Goal: Transaction & Acquisition: Purchase product/service

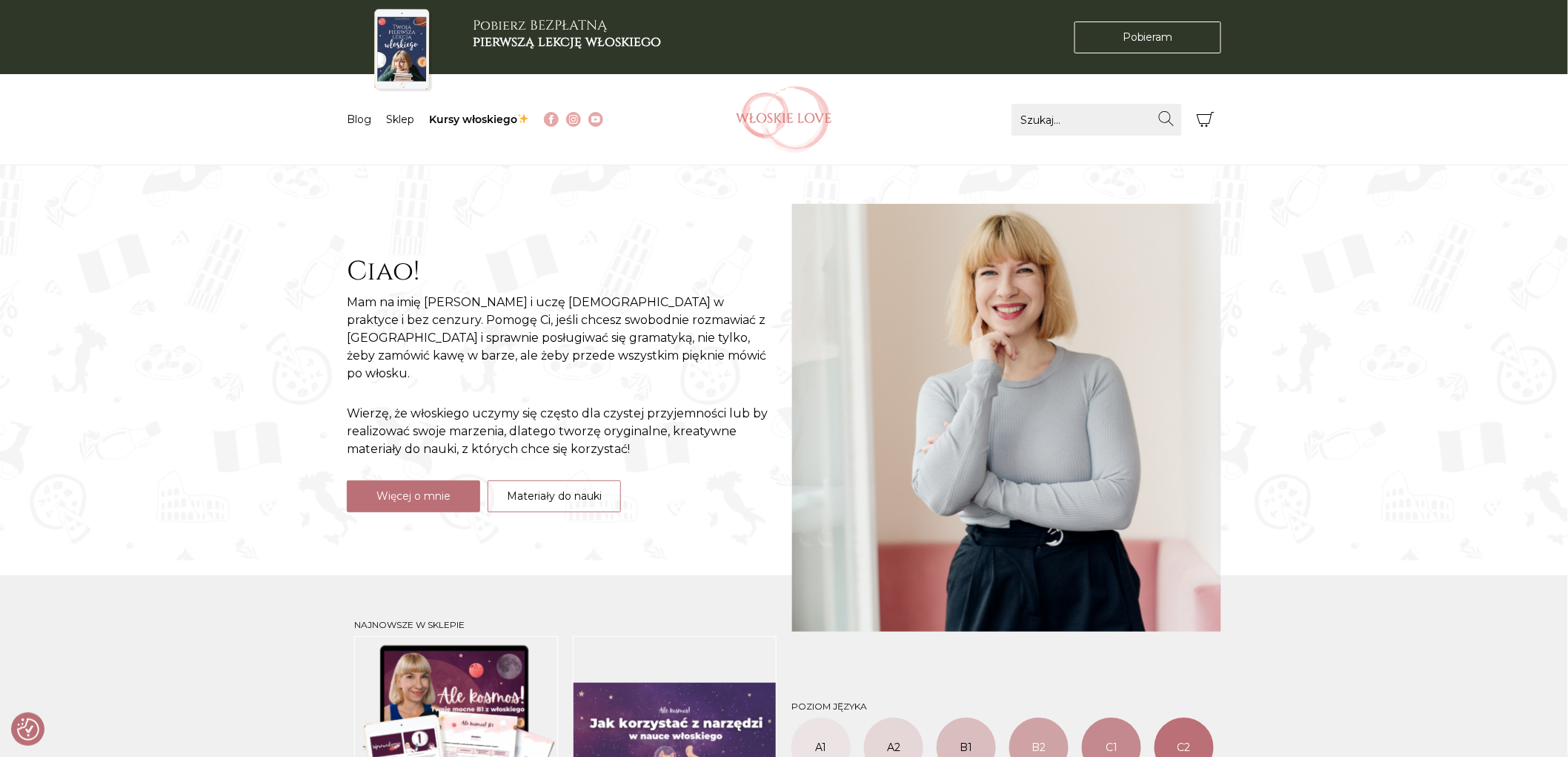
click at [422, 127] on li "Sklep" at bounding box center [407, 120] width 43 height 16
click at [395, 115] on link "Sklep" at bounding box center [399, 119] width 28 height 14
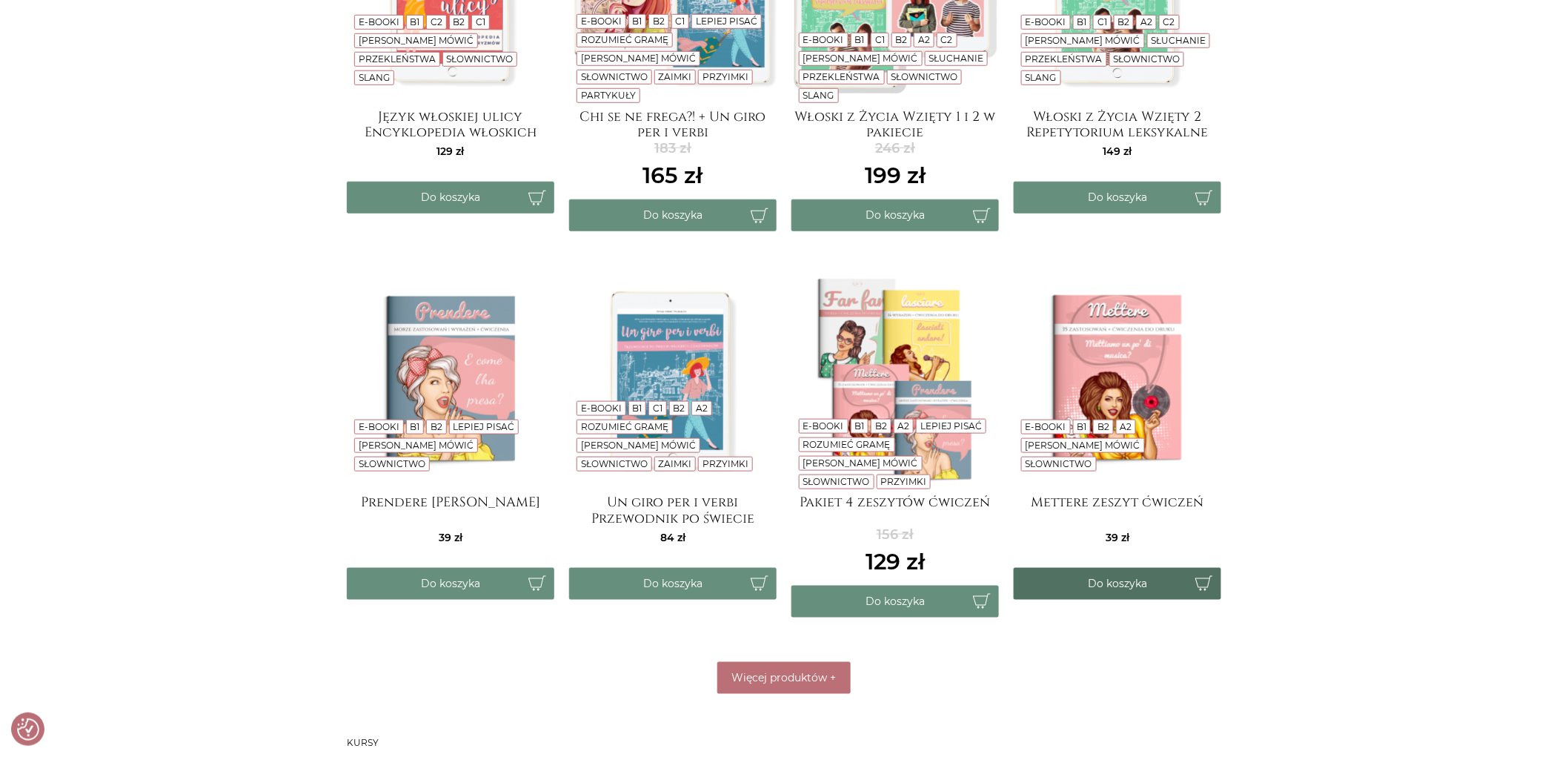
scroll to position [658, 0]
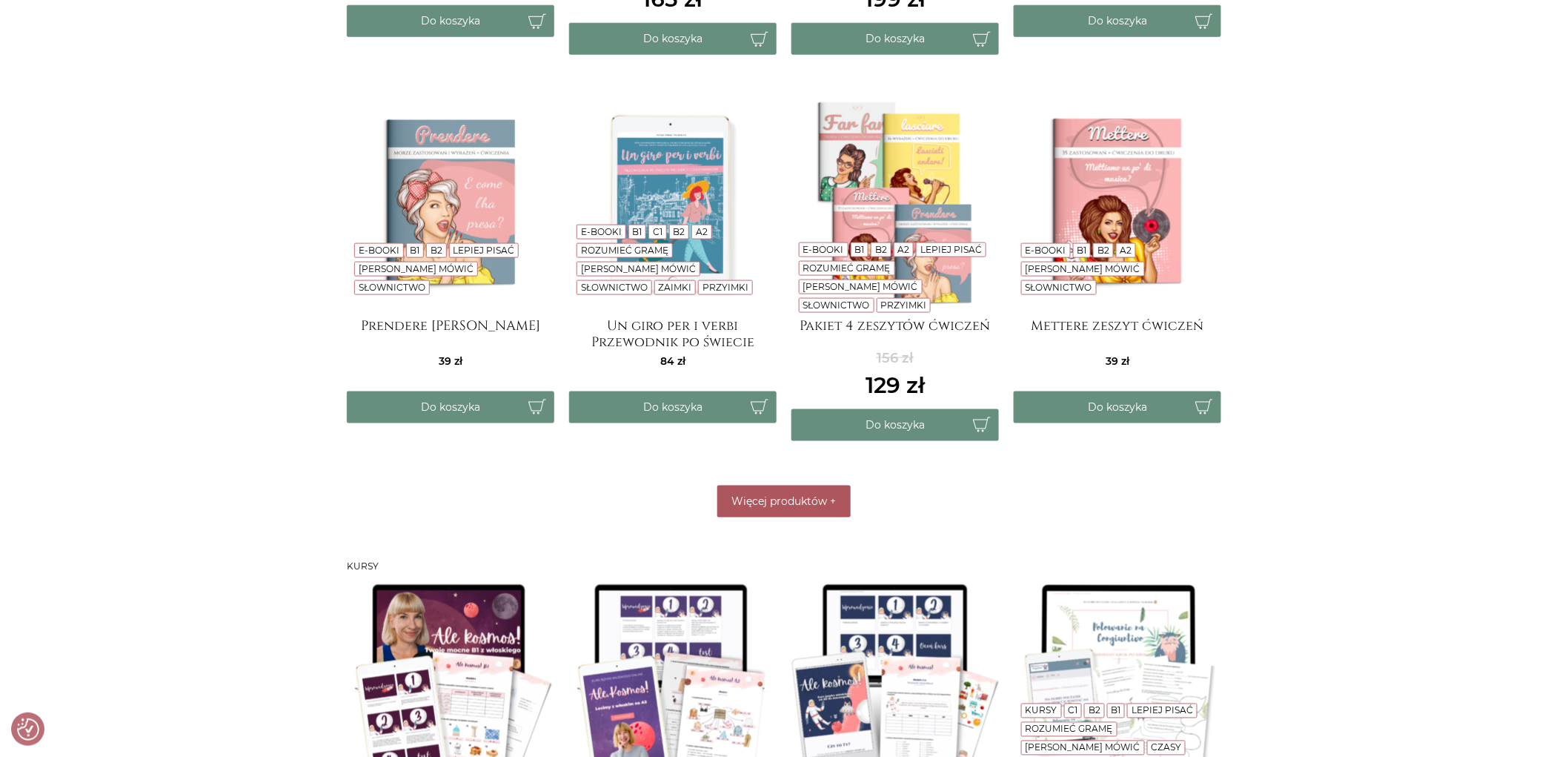
click at [780, 497] on span "Więcej produktów" at bounding box center [780, 501] width 95 height 14
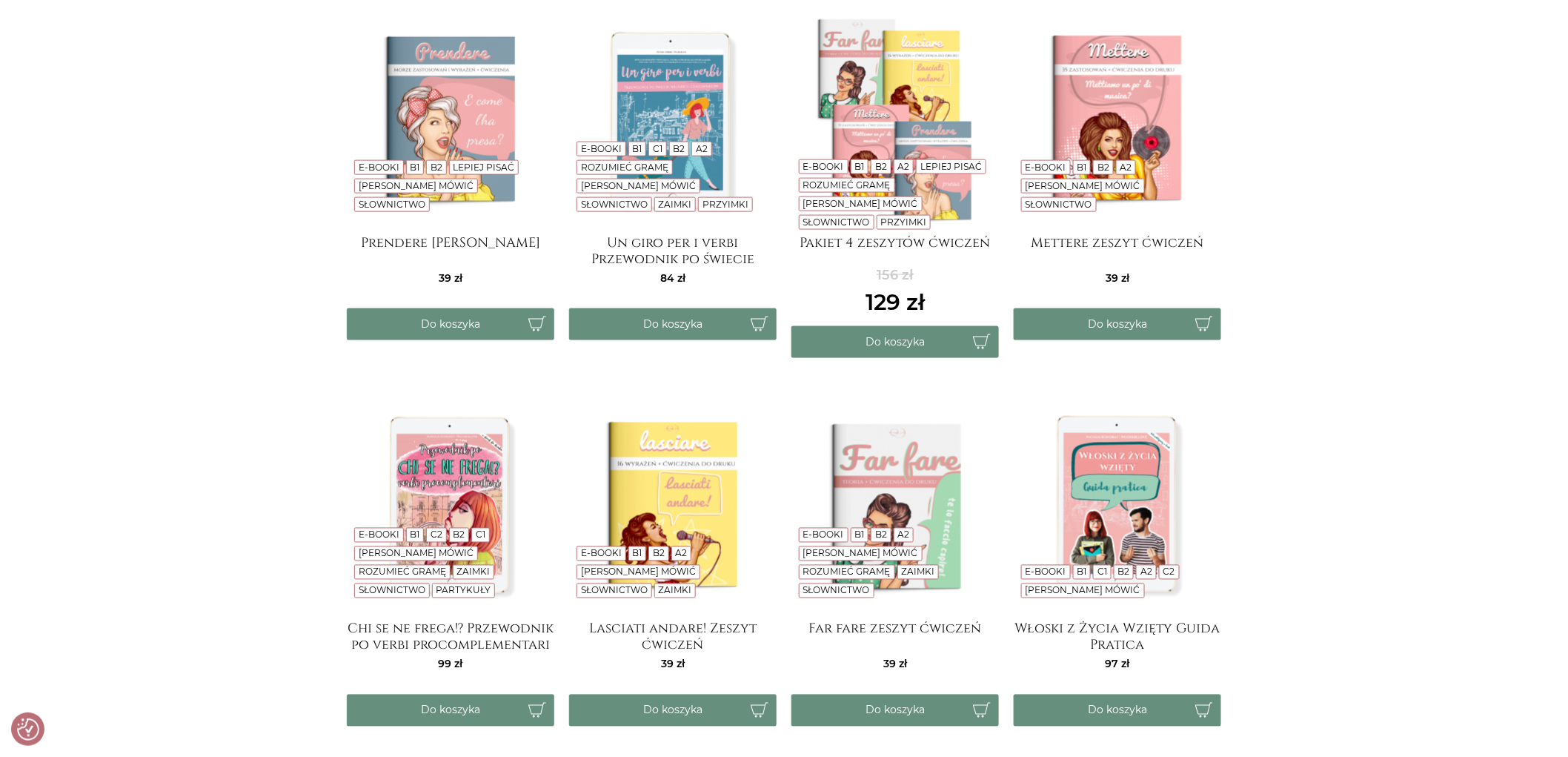
scroll to position [1071, 0]
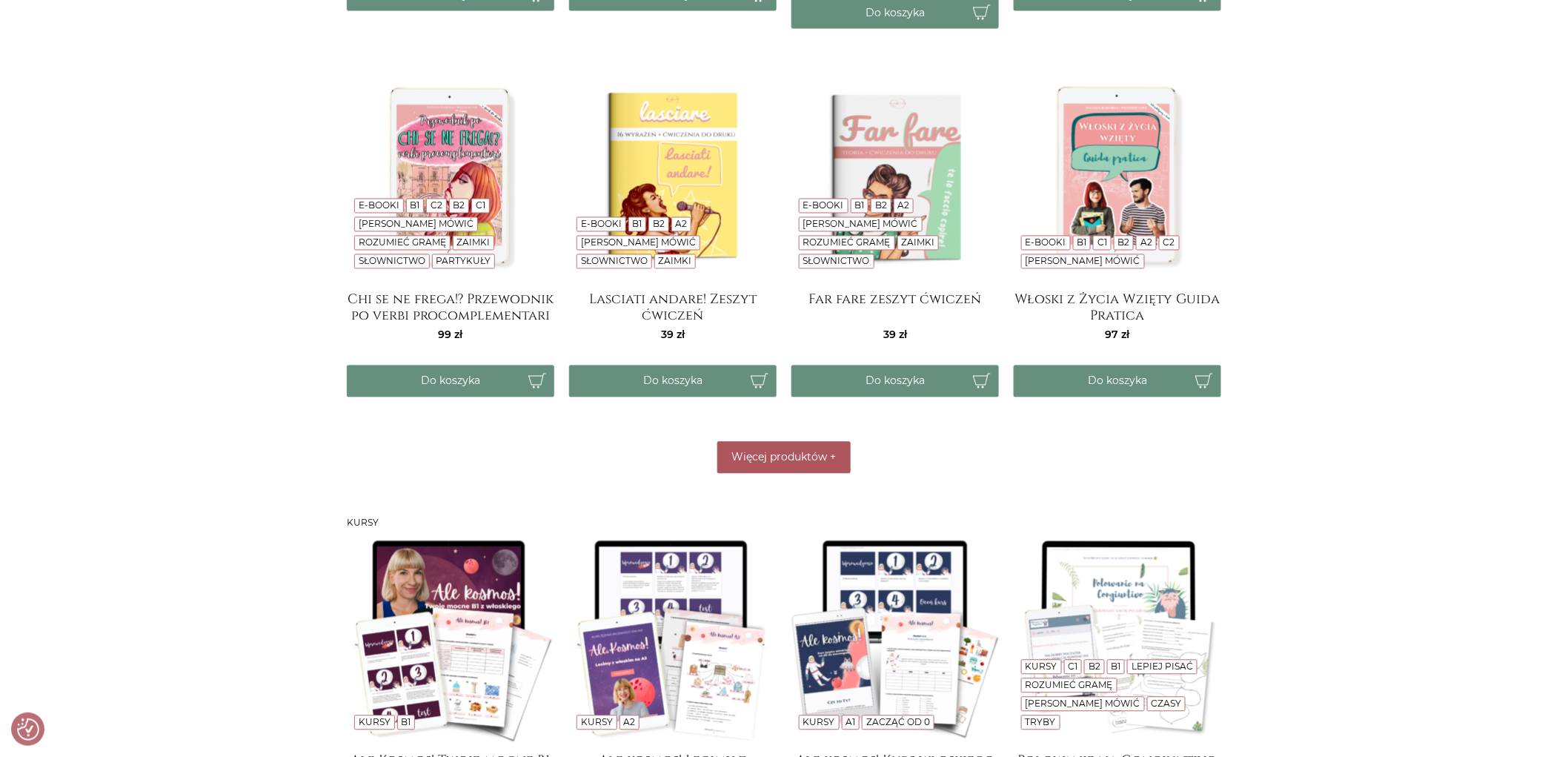
click at [780, 463] on button "Więcej produktów +" at bounding box center [784, 458] width 134 height 32
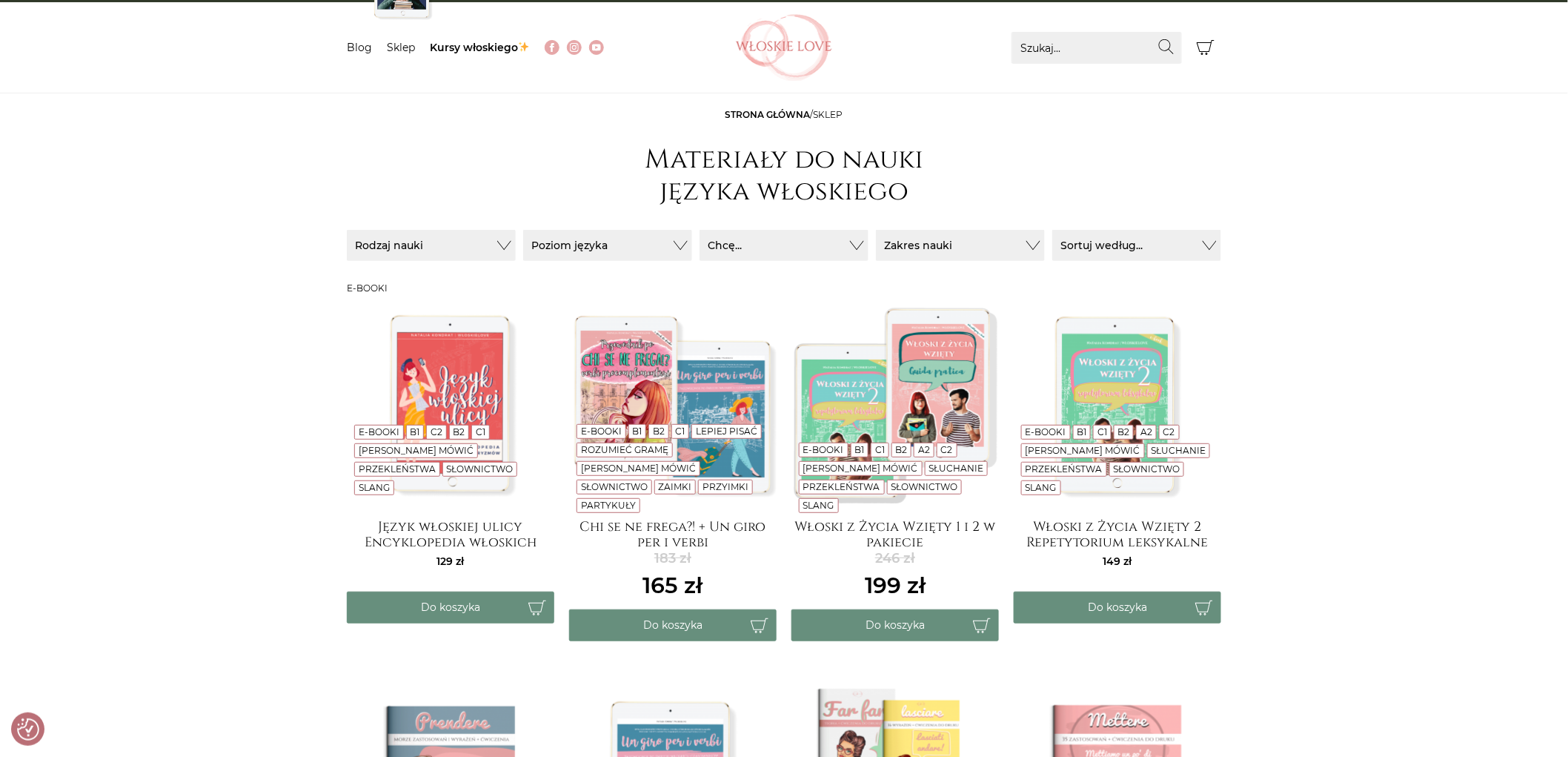
scroll to position [0, 0]
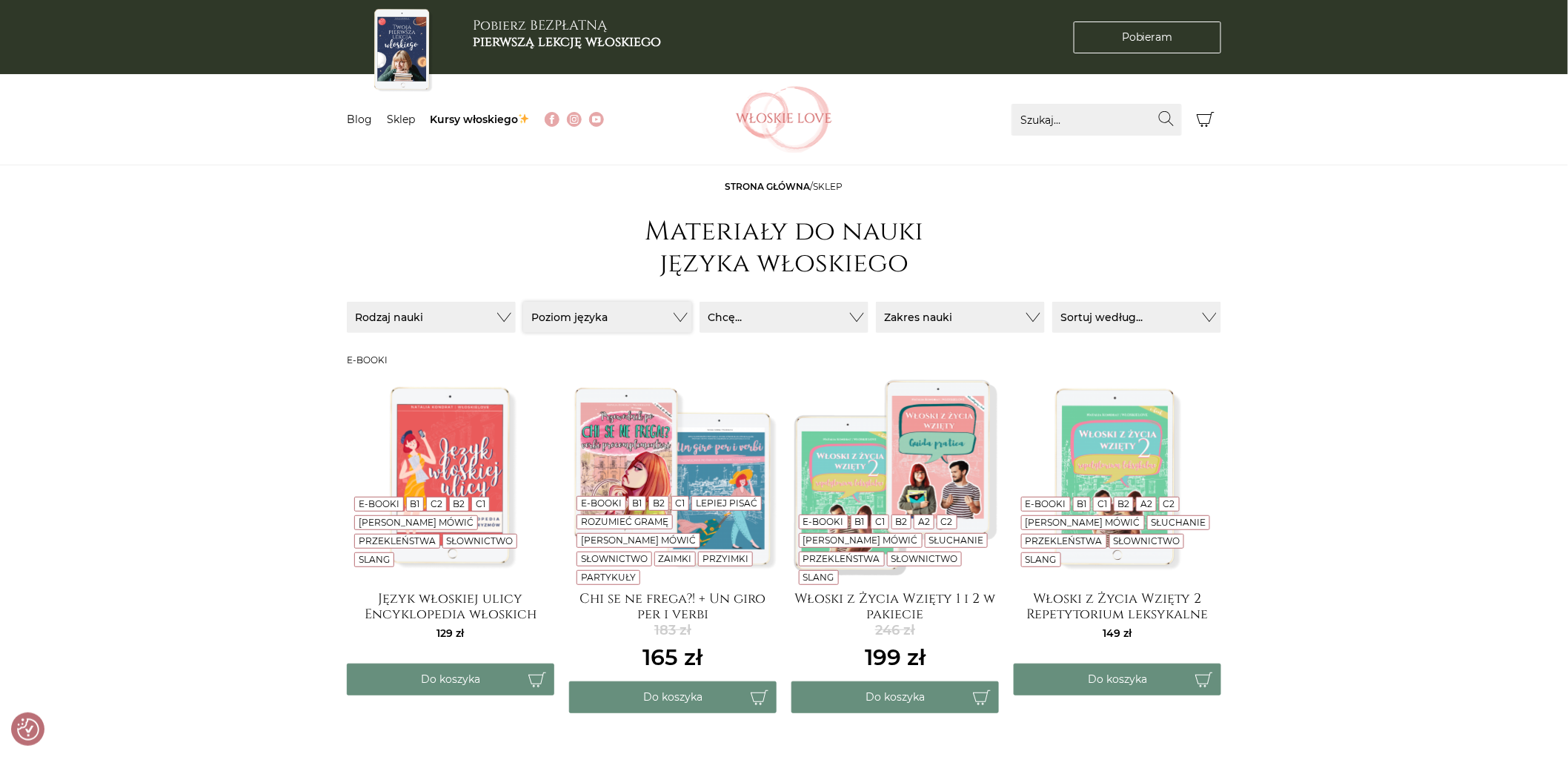
click at [619, 308] on button "Poziom języka" at bounding box center [608, 317] width 169 height 31
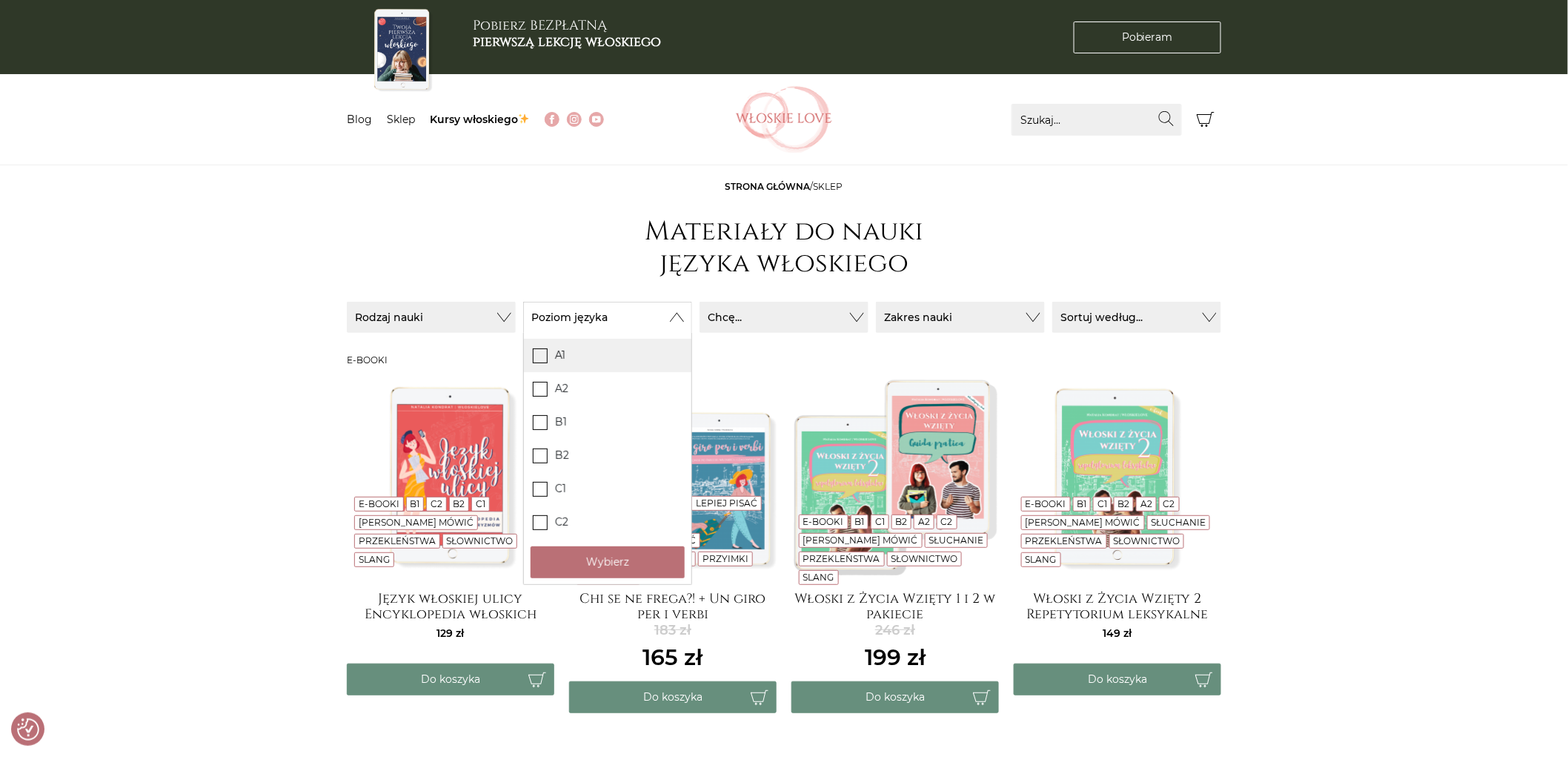
click at [544, 353] on icon at bounding box center [541, 355] width 13 height 13
click at [0, 0] on input "A1" at bounding box center [0, 0] width 0 height 0
click at [539, 388] on icon at bounding box center [541, 388] width 13 height 13
click at [0, 0] on input "A2" at bounding box center [0, 0] width 0 height 0
click at [633, 560] on button "Wybierz" at bounding box center [608, 562] width 154 height 32
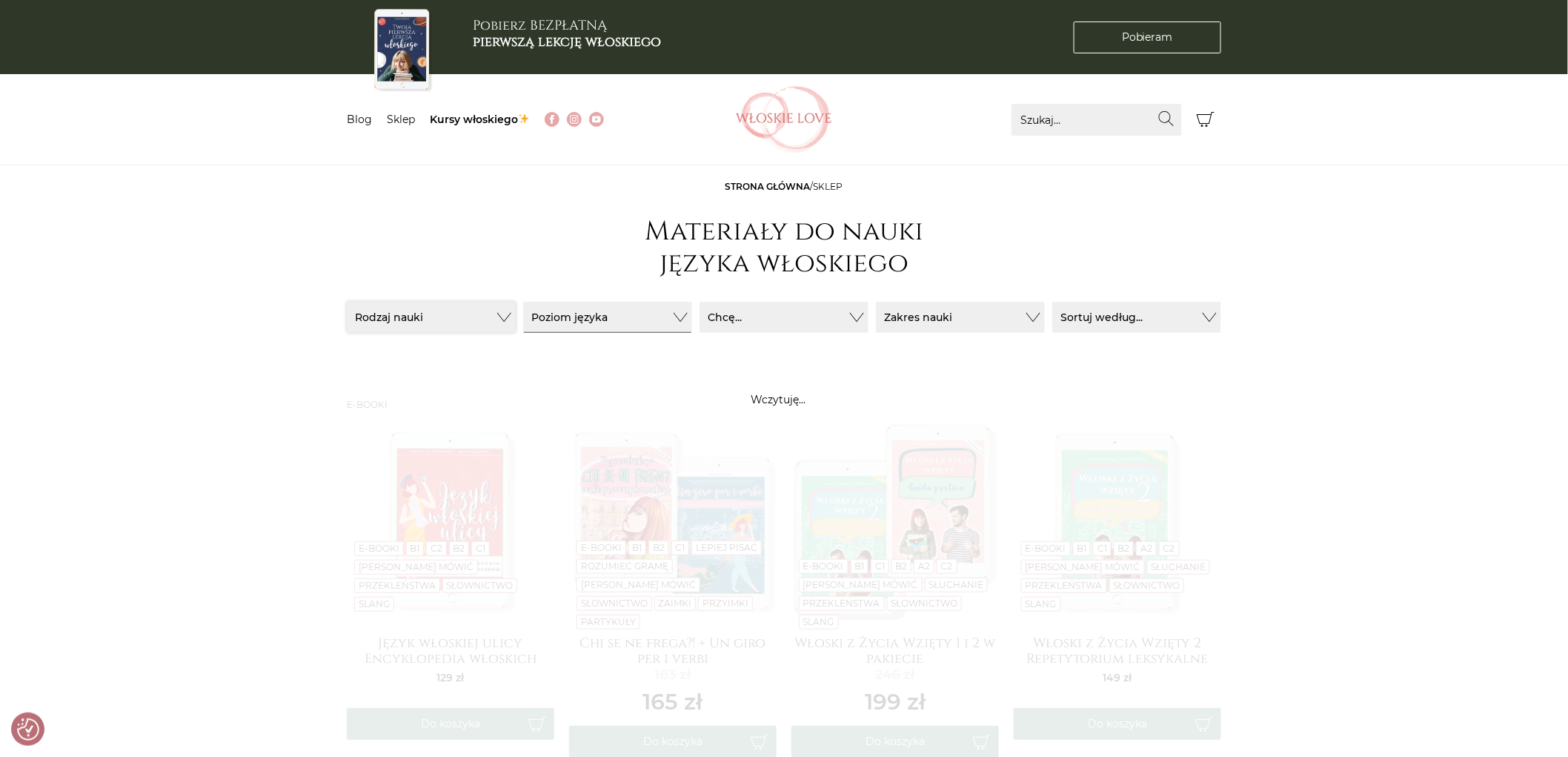
click at [383, 314] on button "Rodzaj nauki" at bounding box center [431, 317] width 169 height 31
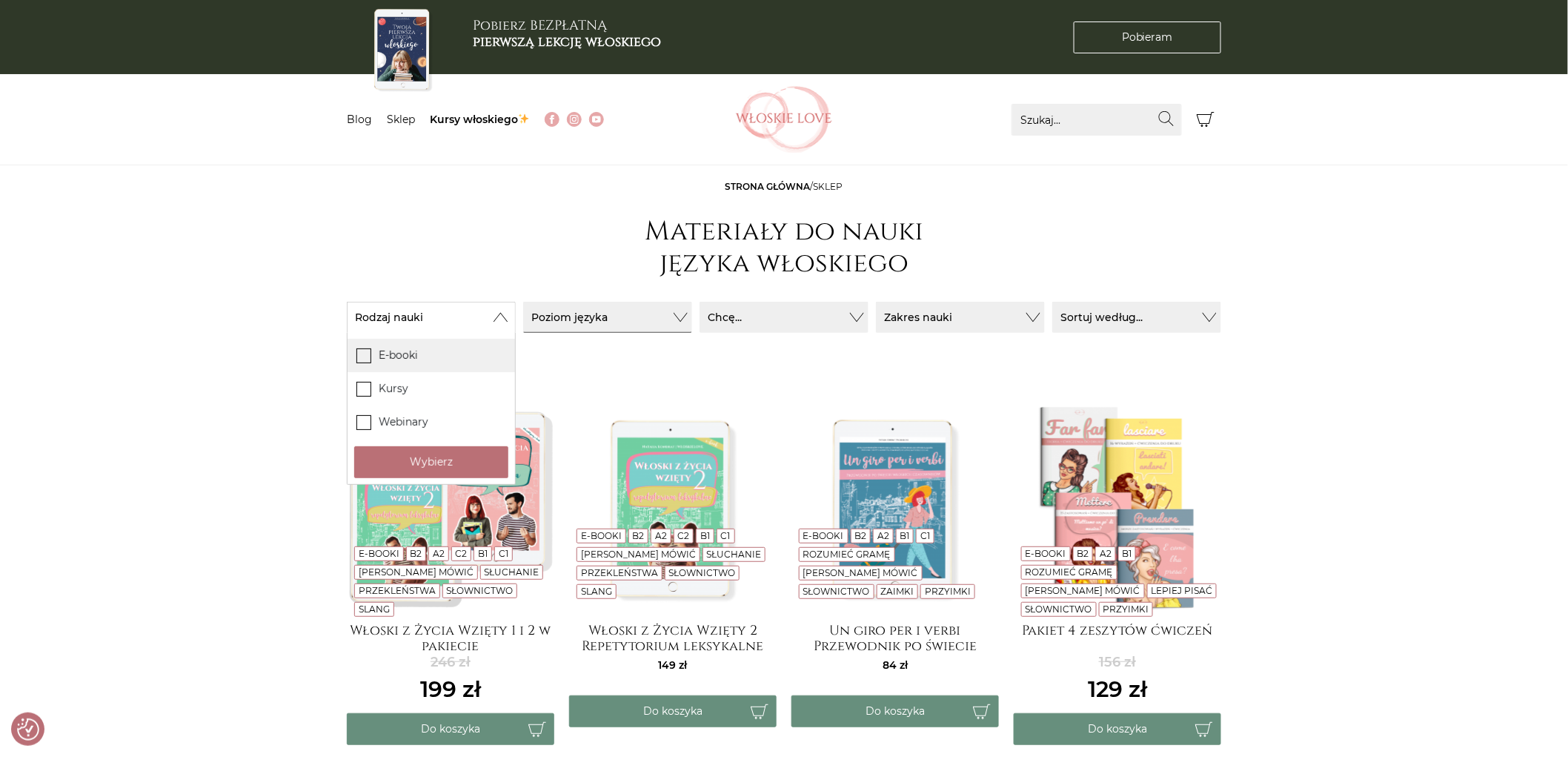
click at [409, 360] on label "E-booki" at bounding box center [431, 356] width 167 height 33
click at [0, 0] on input "E-booki" at bounding box center [0, 0] width 0 height 0
click at [818, 316] on button "Chcę..." at bounding box center [784, 317] width 169 height 31
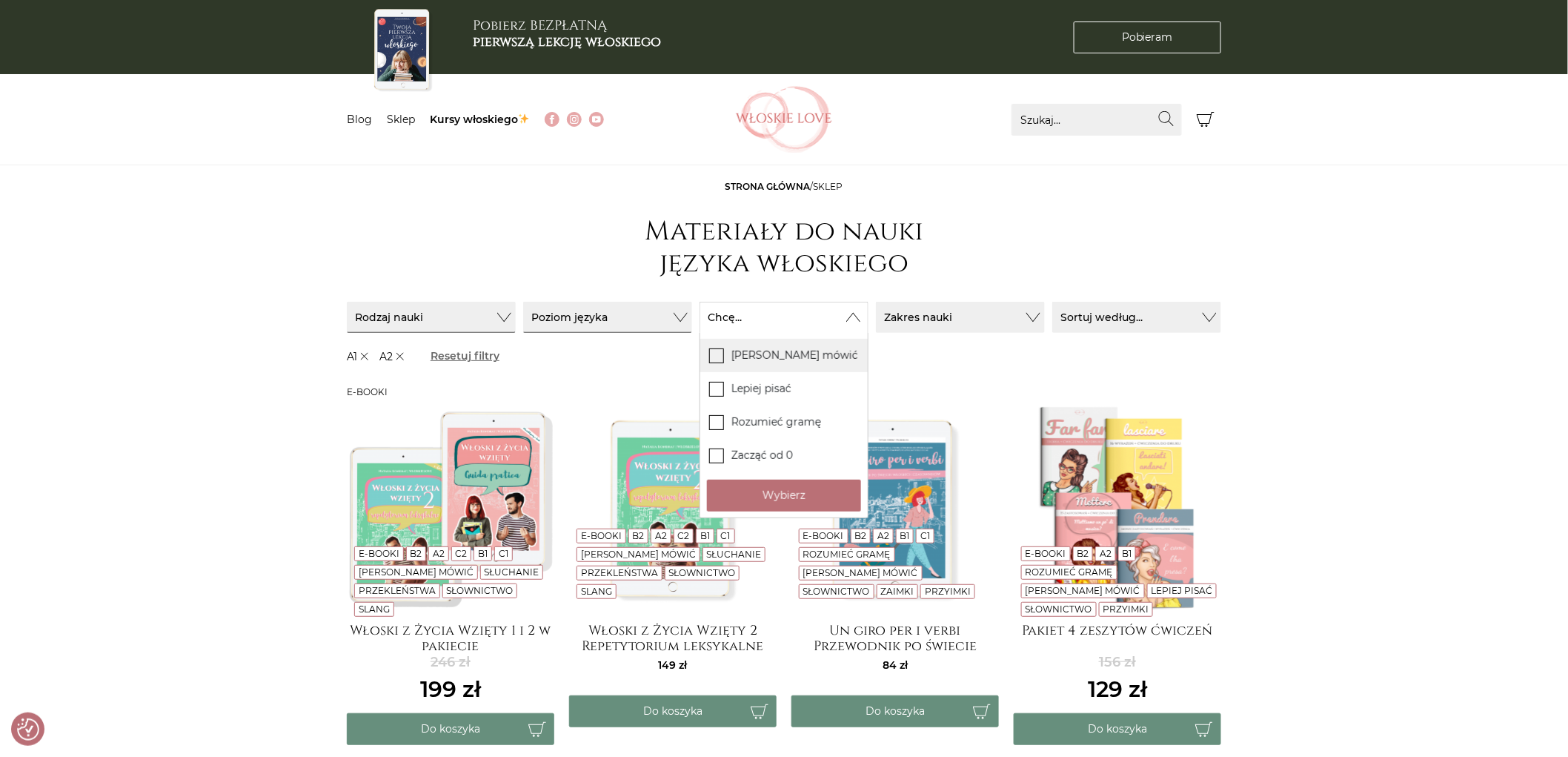
click at [794, 361] on label "Lepiej mówić" at bounding box center [784, 356] width 167 height 33
click at [0, 0] on input "Lepiej mówić" at bounding box center [0, 0] width 0 height 0
click at [761, 455] on label "Zacząć od 0" at bounding box center [784, 455] width 167 height 33
click at [0, 0] on input "Zacząć od 0" at bounding box center [0, 0] width 0 height 0
click at [982, 320] on button "Zakres nauki" at bounding box center [960, 317] width 169 height 31
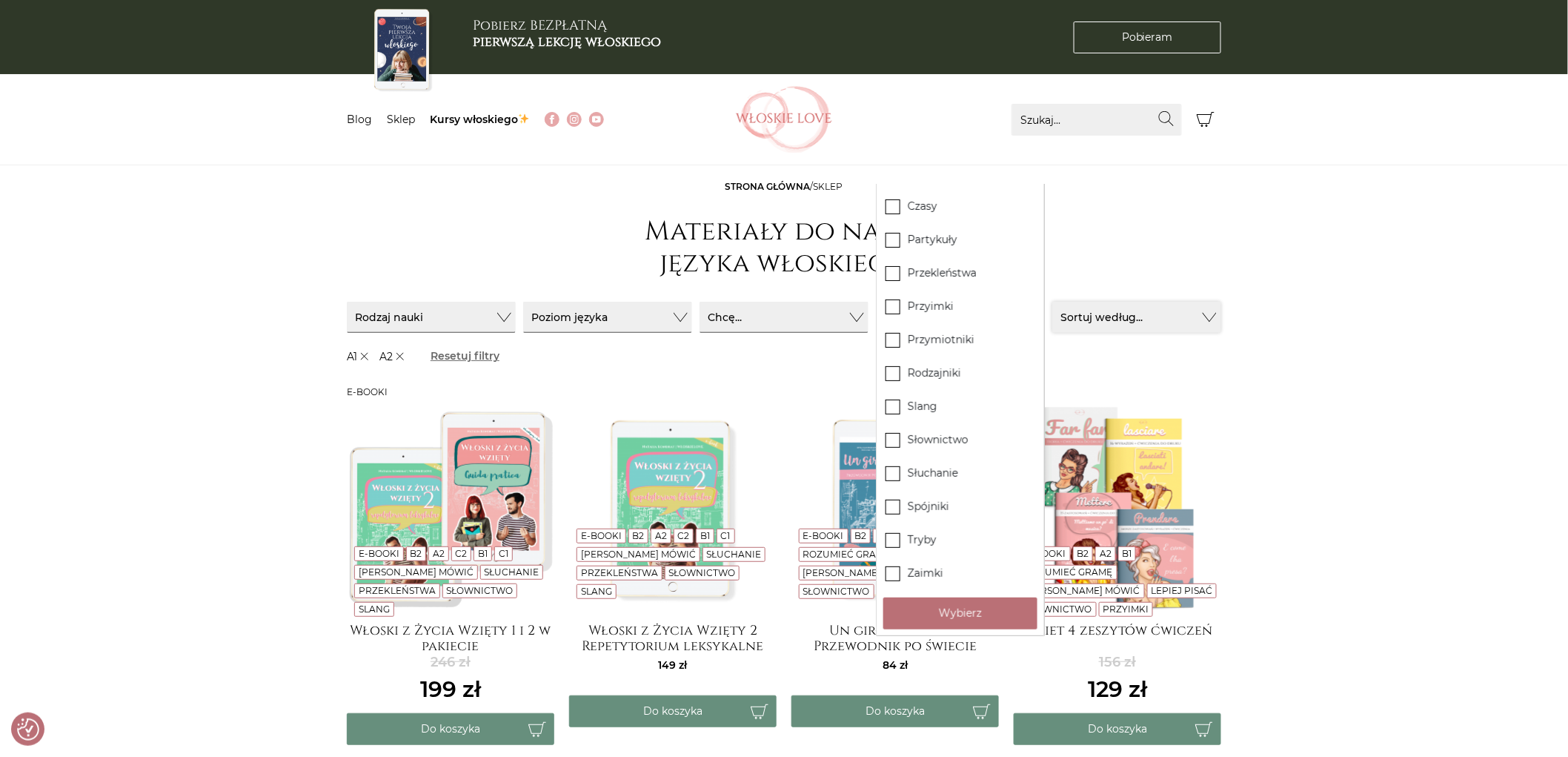
click at [1193, 314] on button "Sortuj według..." at bounding box center [1137, 317] width 169 height 31
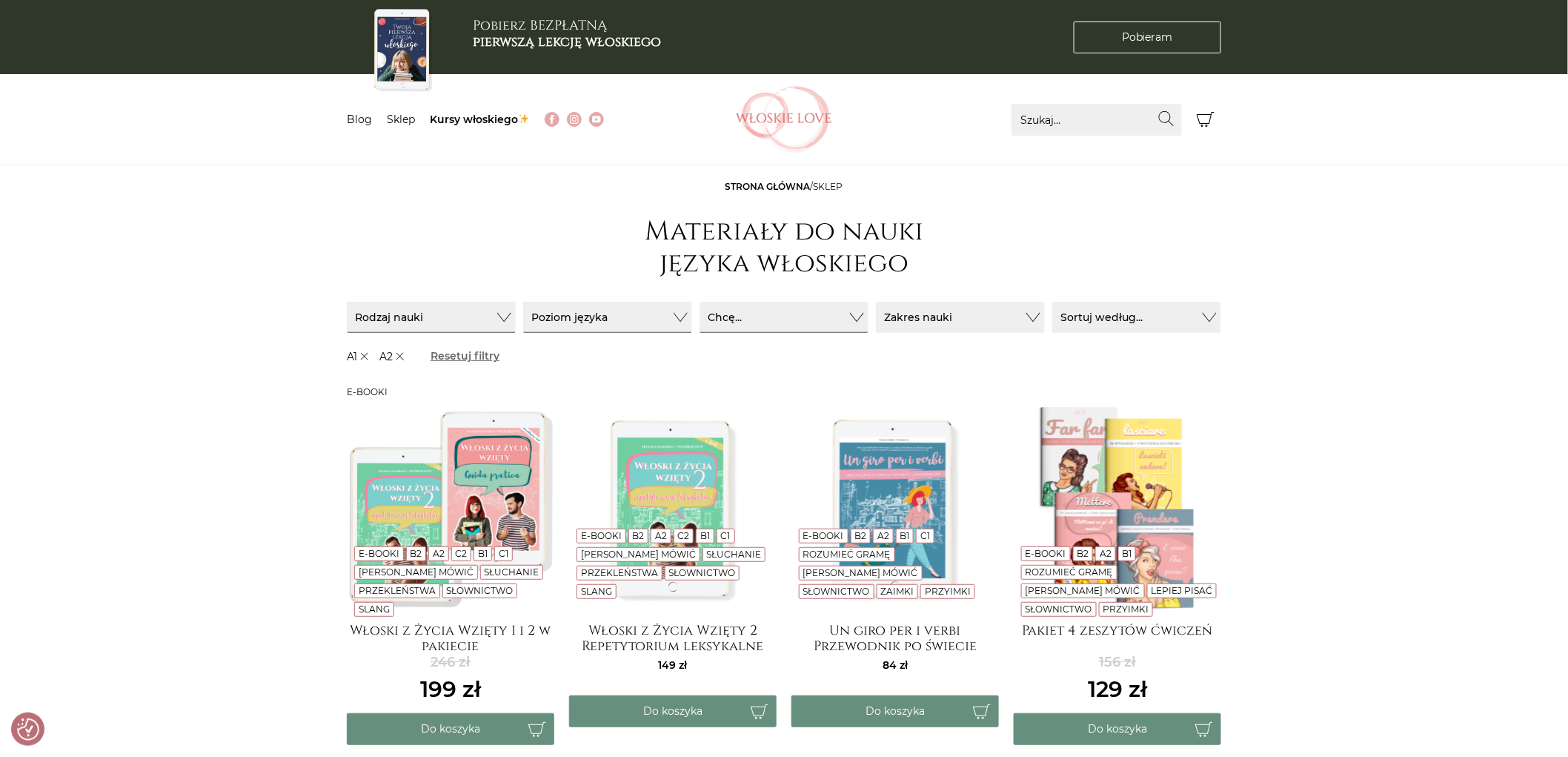
scroll to position [247, 0]
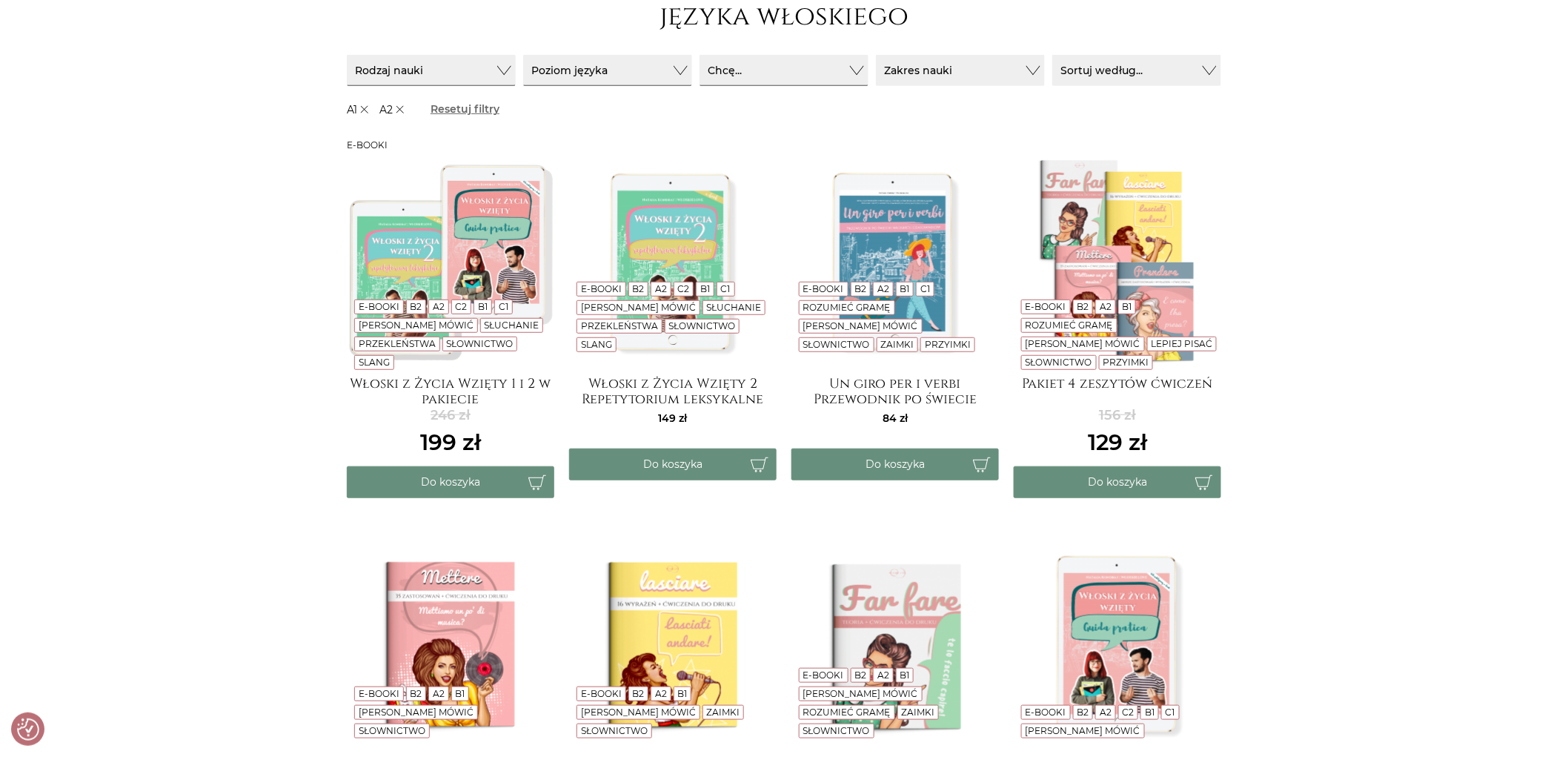
click at [496, 245] on img at bounding box center [450, 260] width 208 height 208
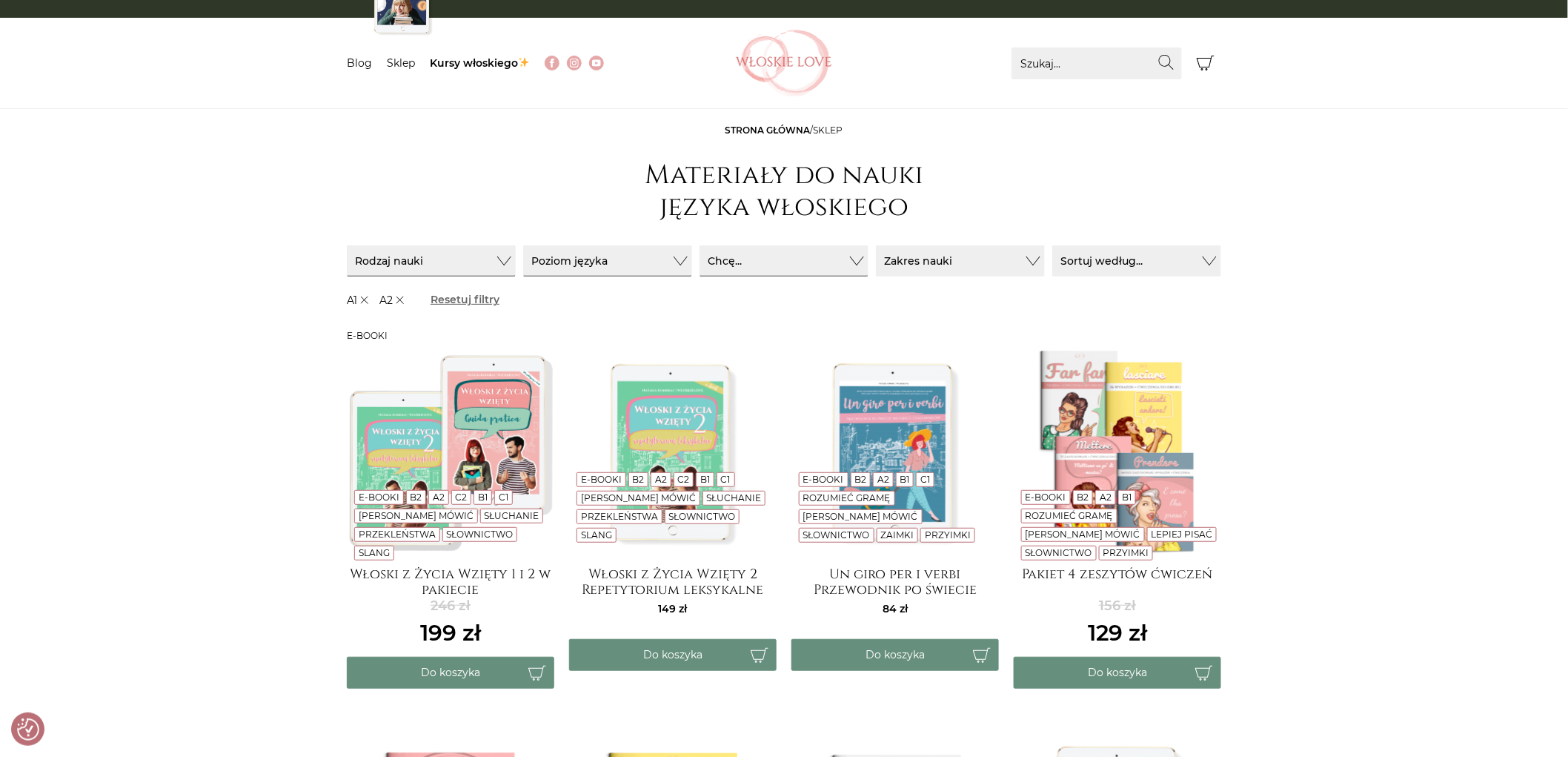
scroll to position [0, 0]
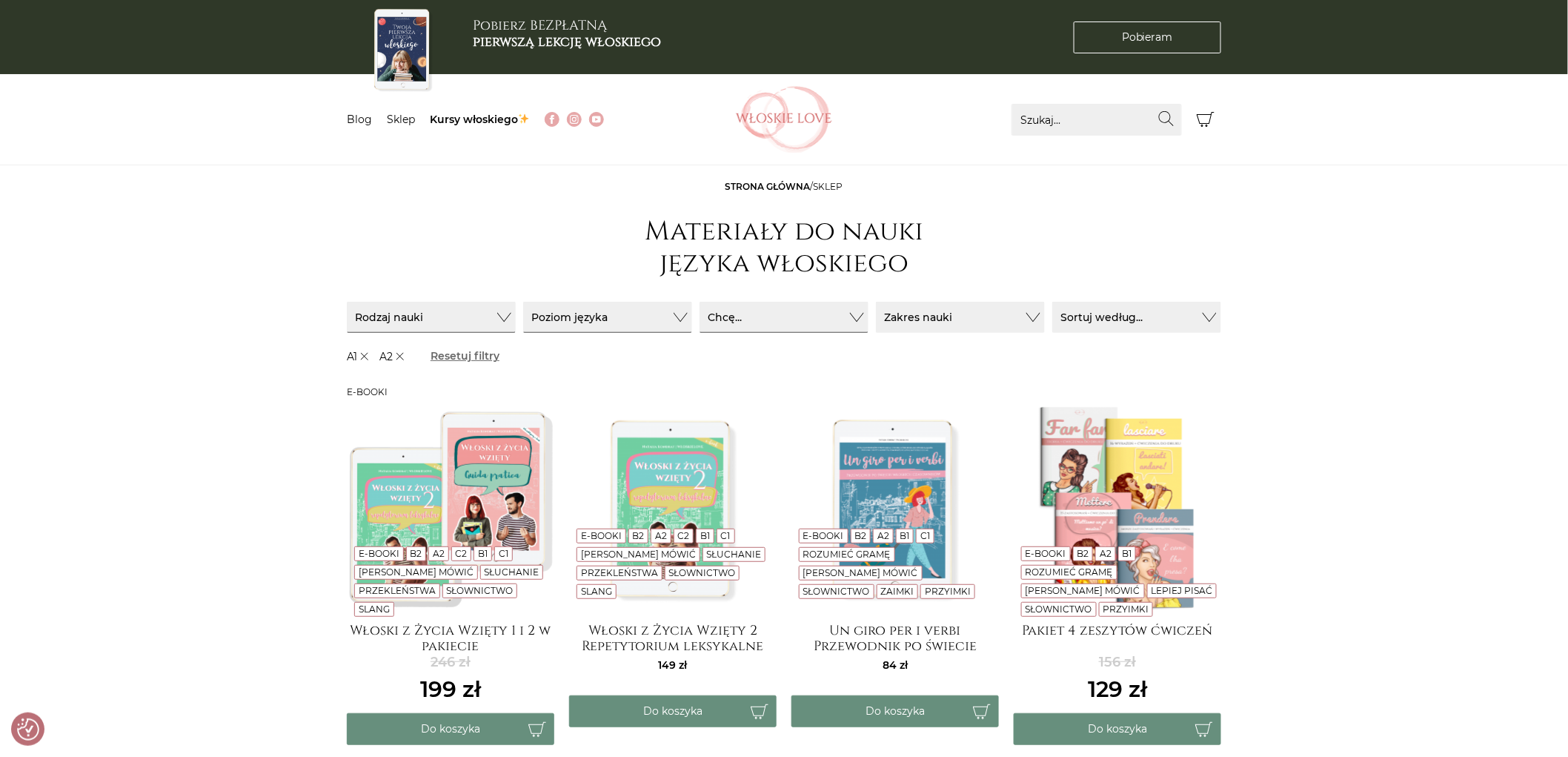
click at [501, 478] on img at bounding box center [450, 508] width 208 height 208
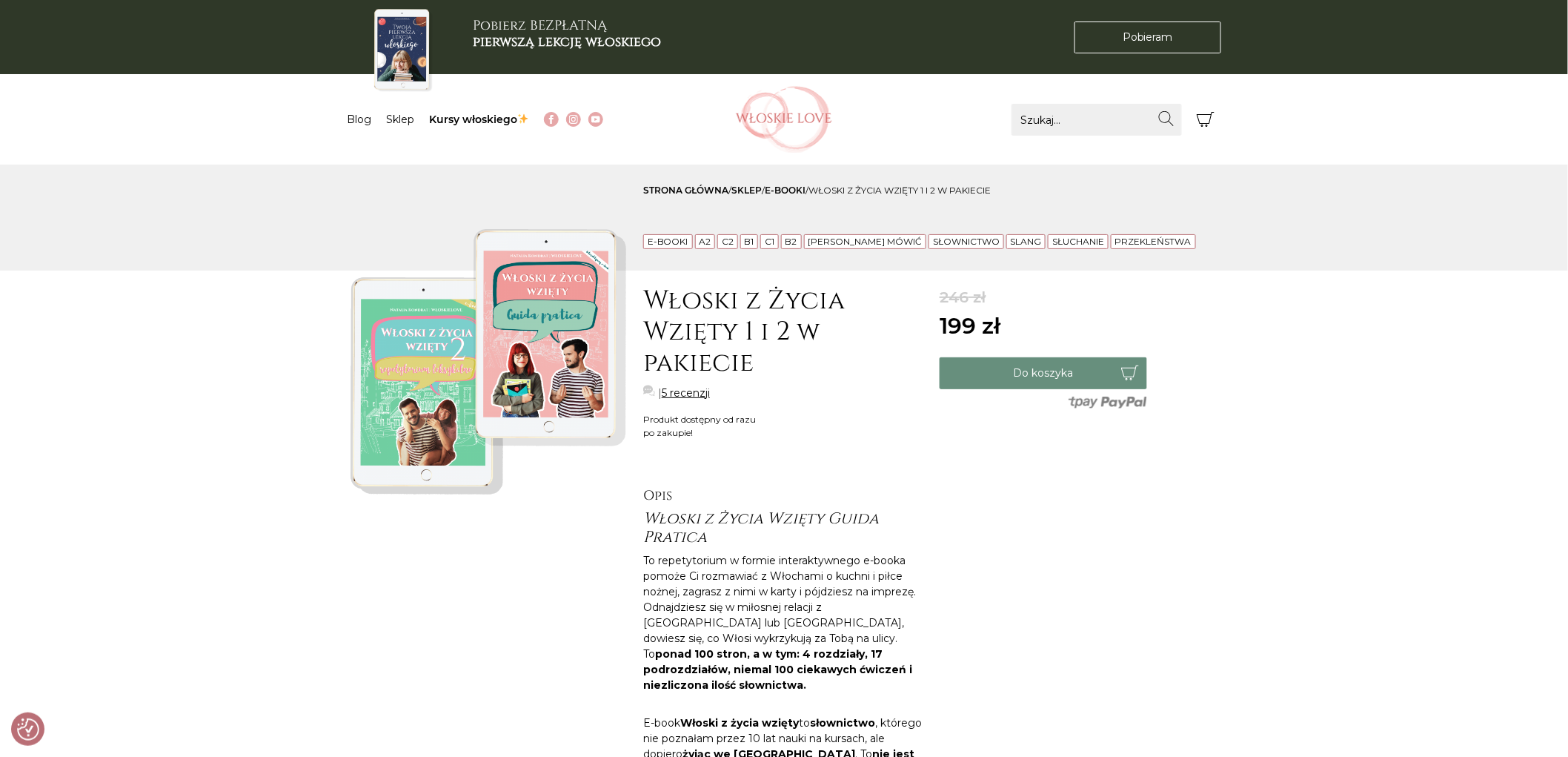
click at [494, 395] on img at bounding box center [488, 360] width 282 height 282
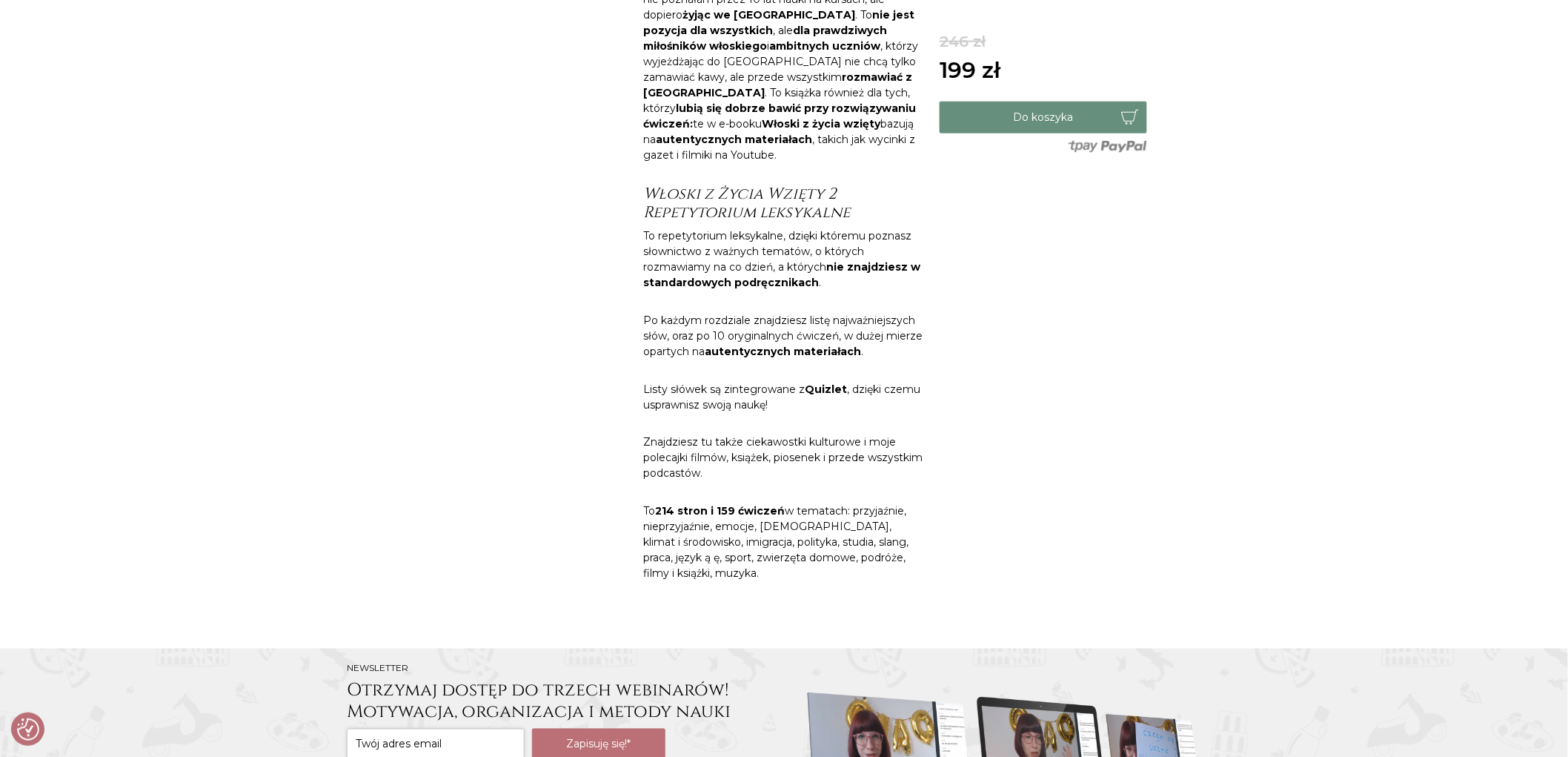
scroll to position [741, 0]
drag, startPoint x: 845, startPoint y: 362, endPoint x: 803, endPoint y: 362, distance: 42.0
click at [803, 380] on p "Listy słówek są zintegrowane z Quizlet , dzięki czemu usprawnisz swoją naukę!" at bounding box center [784, 395] width 282 height 31
copy p "Quizlet ,"
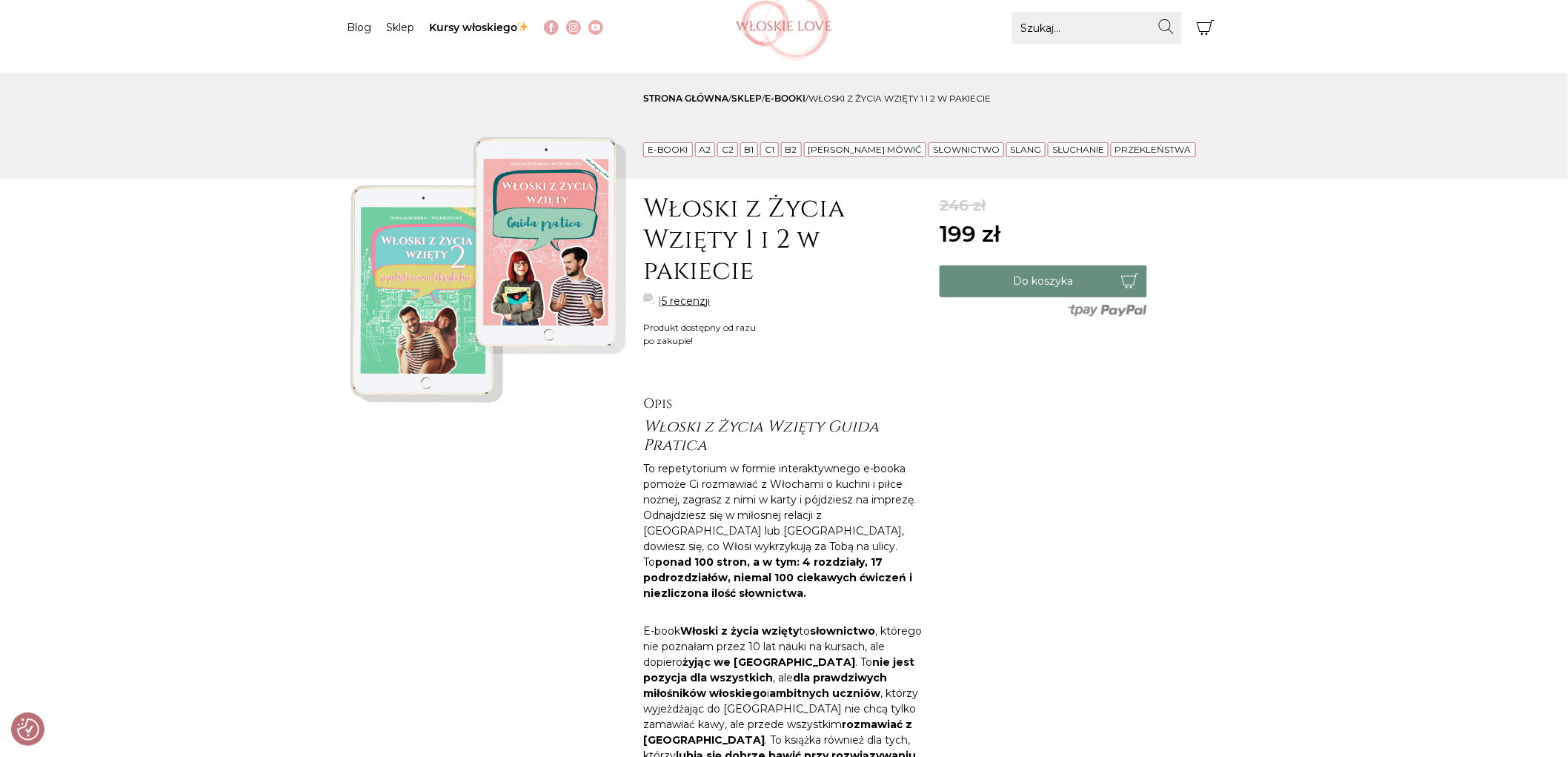
scroll to position [0, 0]
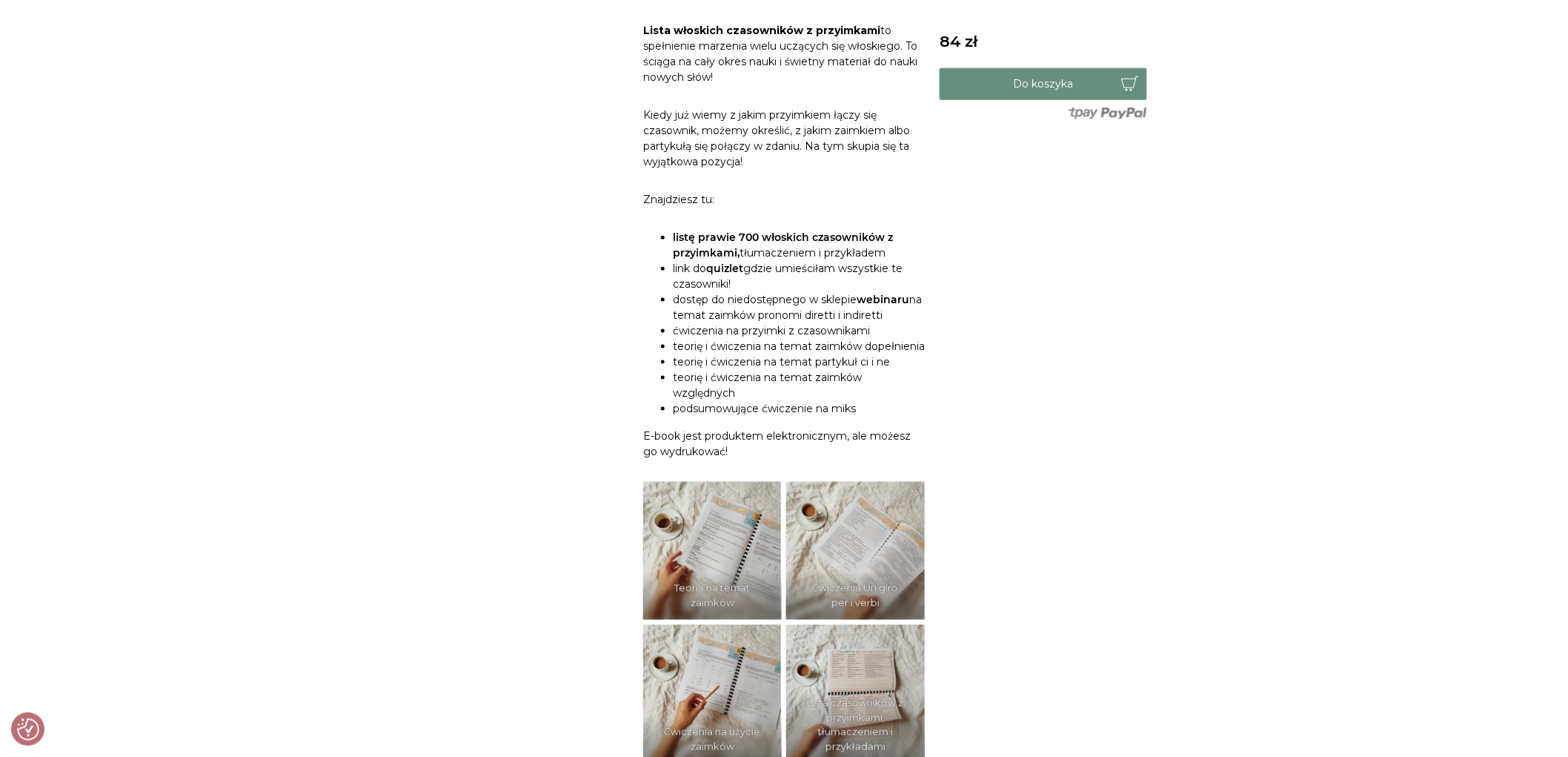
scroll to position [906, 0]
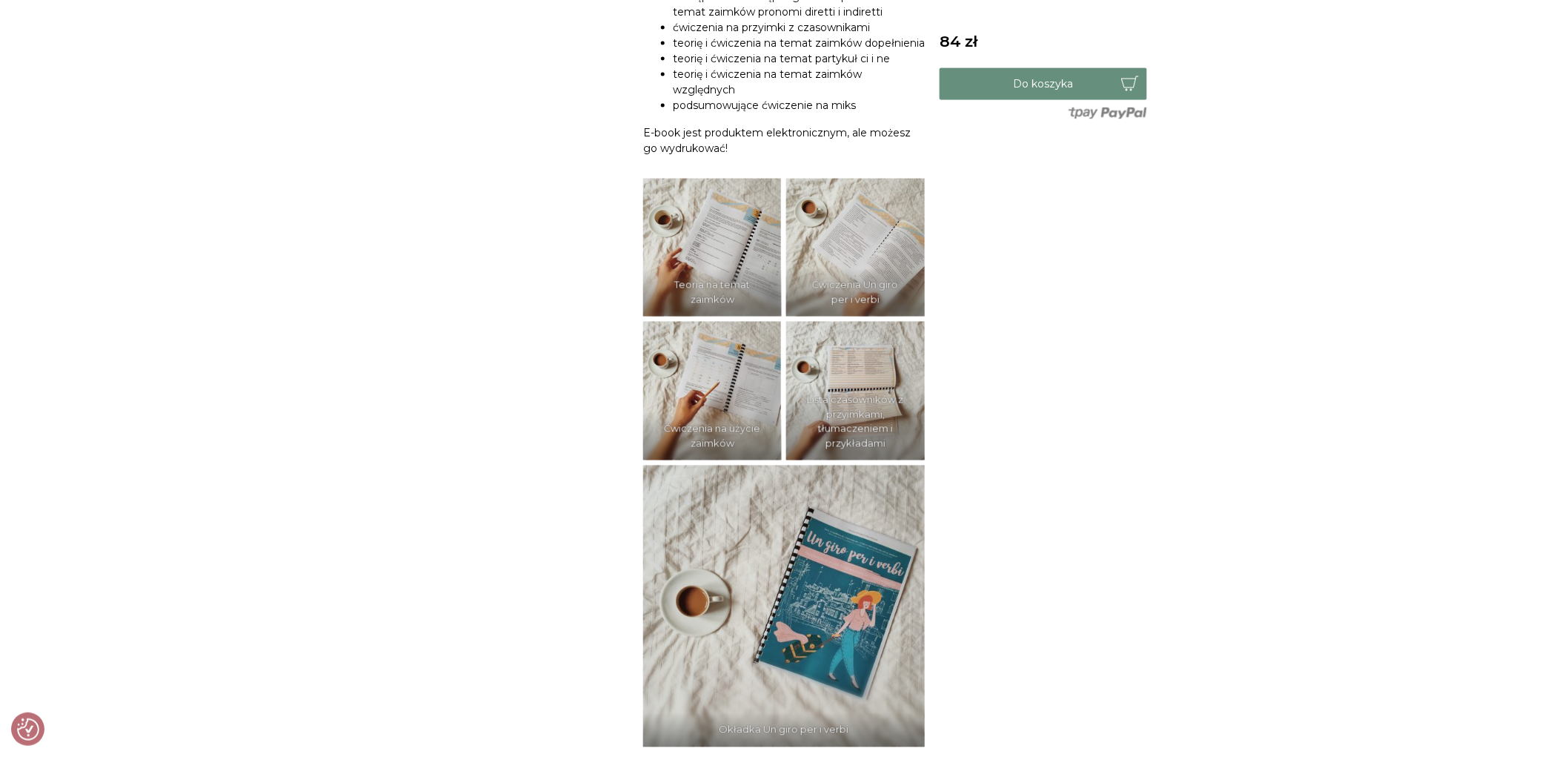
click at [714, 256] on img at bounding box center [712, 248] width 138 height 139
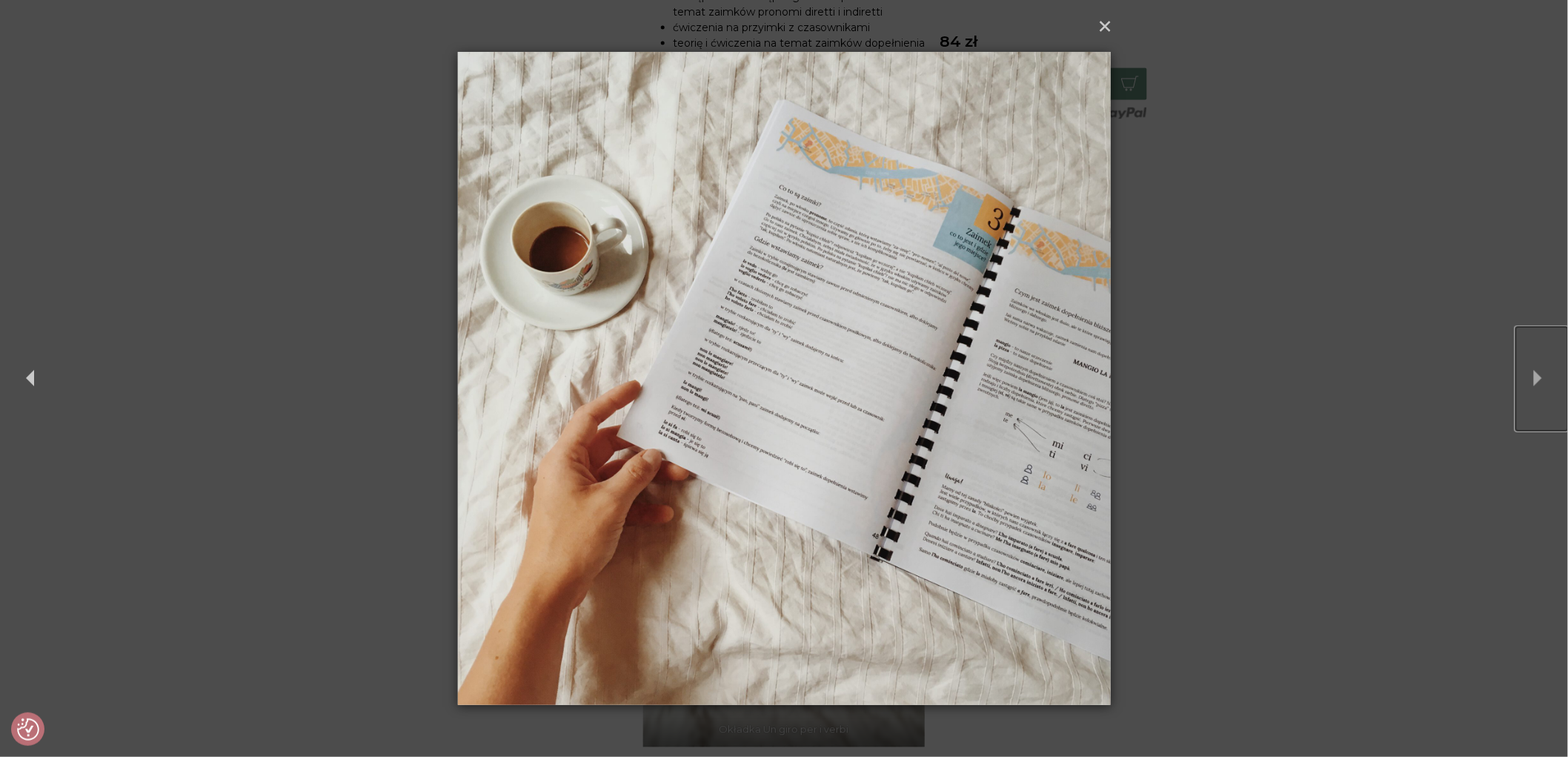
click at [1527, 378] on button "Next" at bounding box center [1542, 379] width 52 height 103
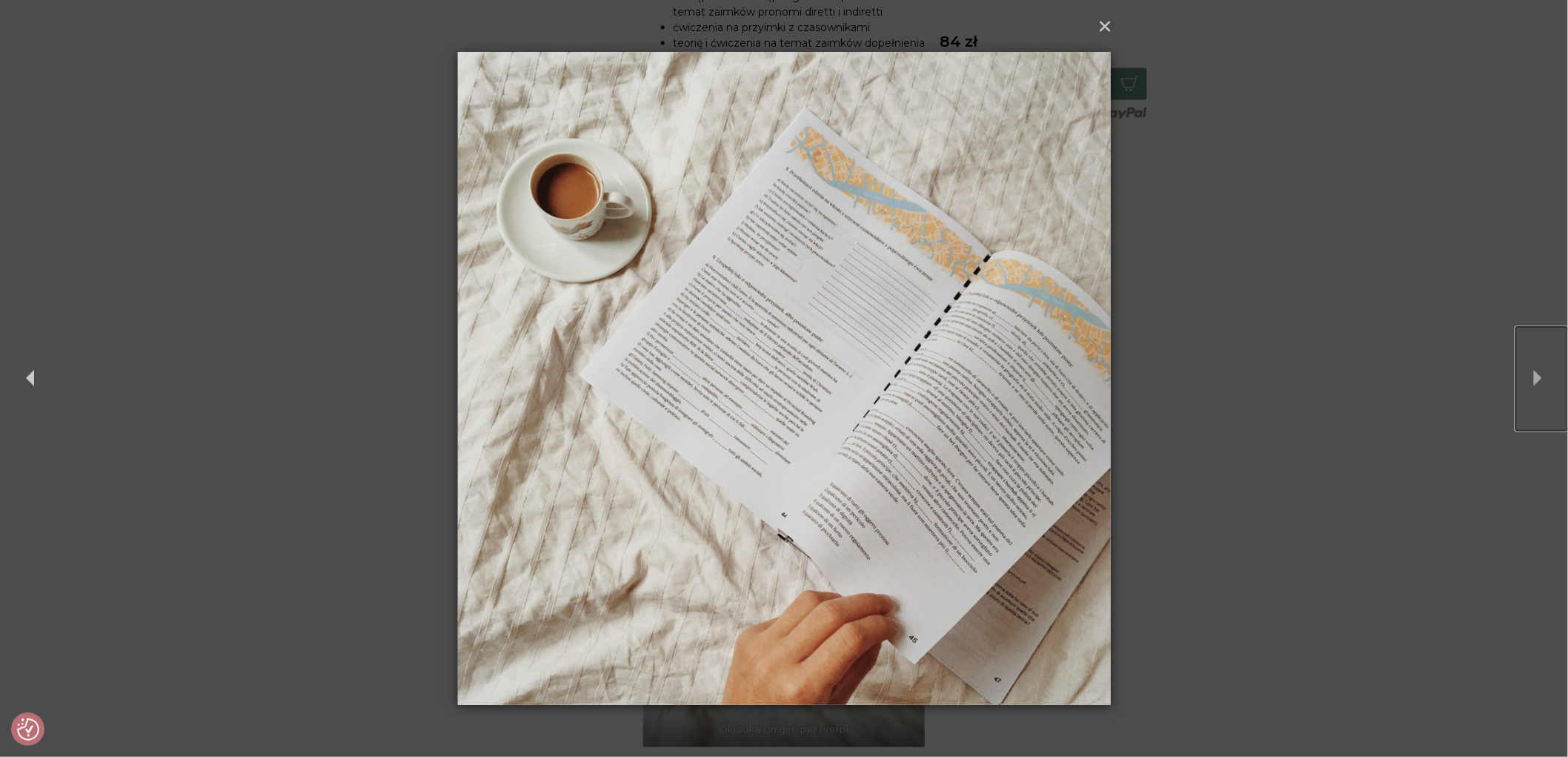
click at [1527, 378] on button "Next" at bounding box center [1542, 379] width 52 height 103
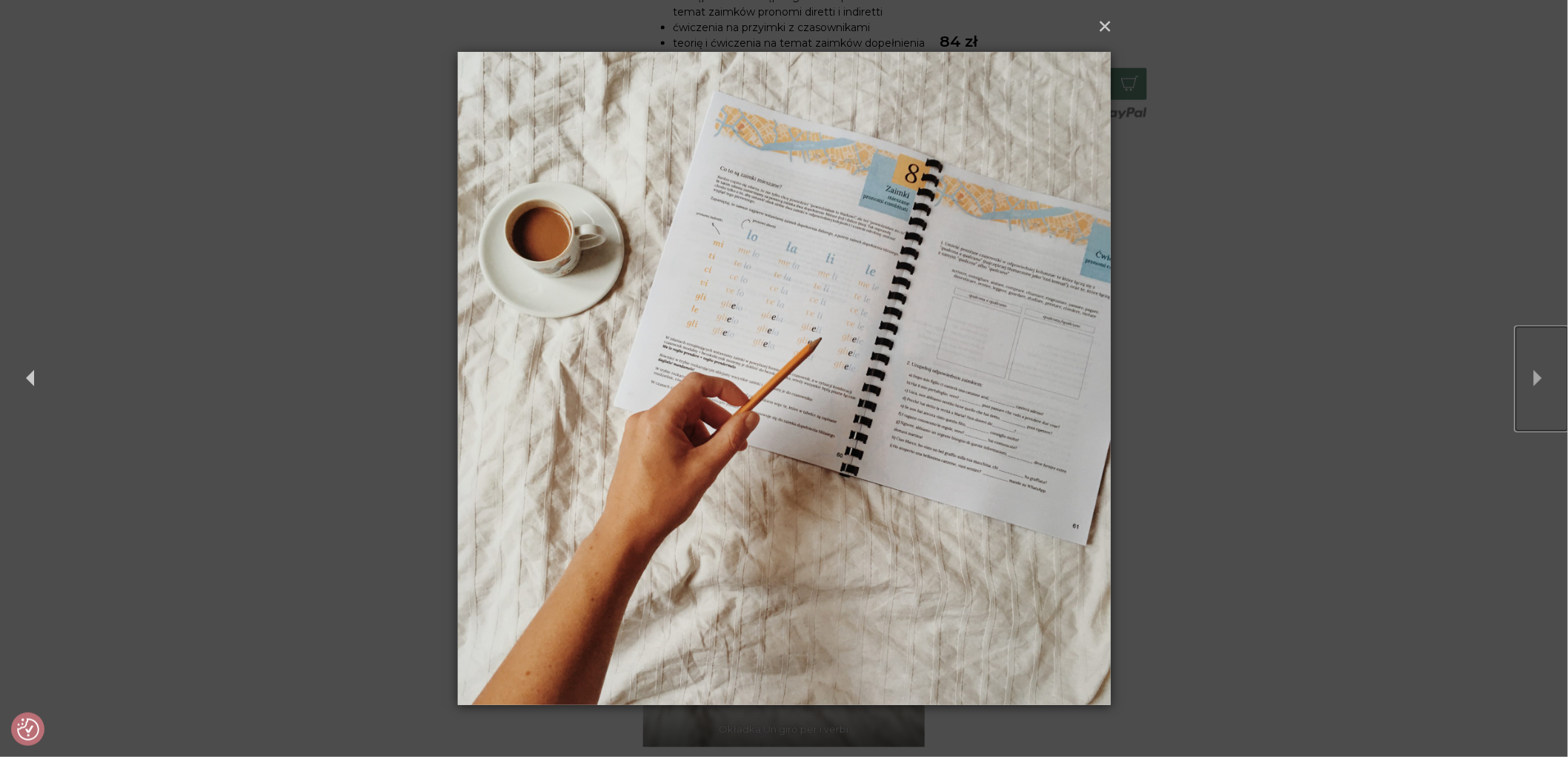
click at [1527, 378] on button "Next" at bounding box center [1542, 379] width 52 height 103
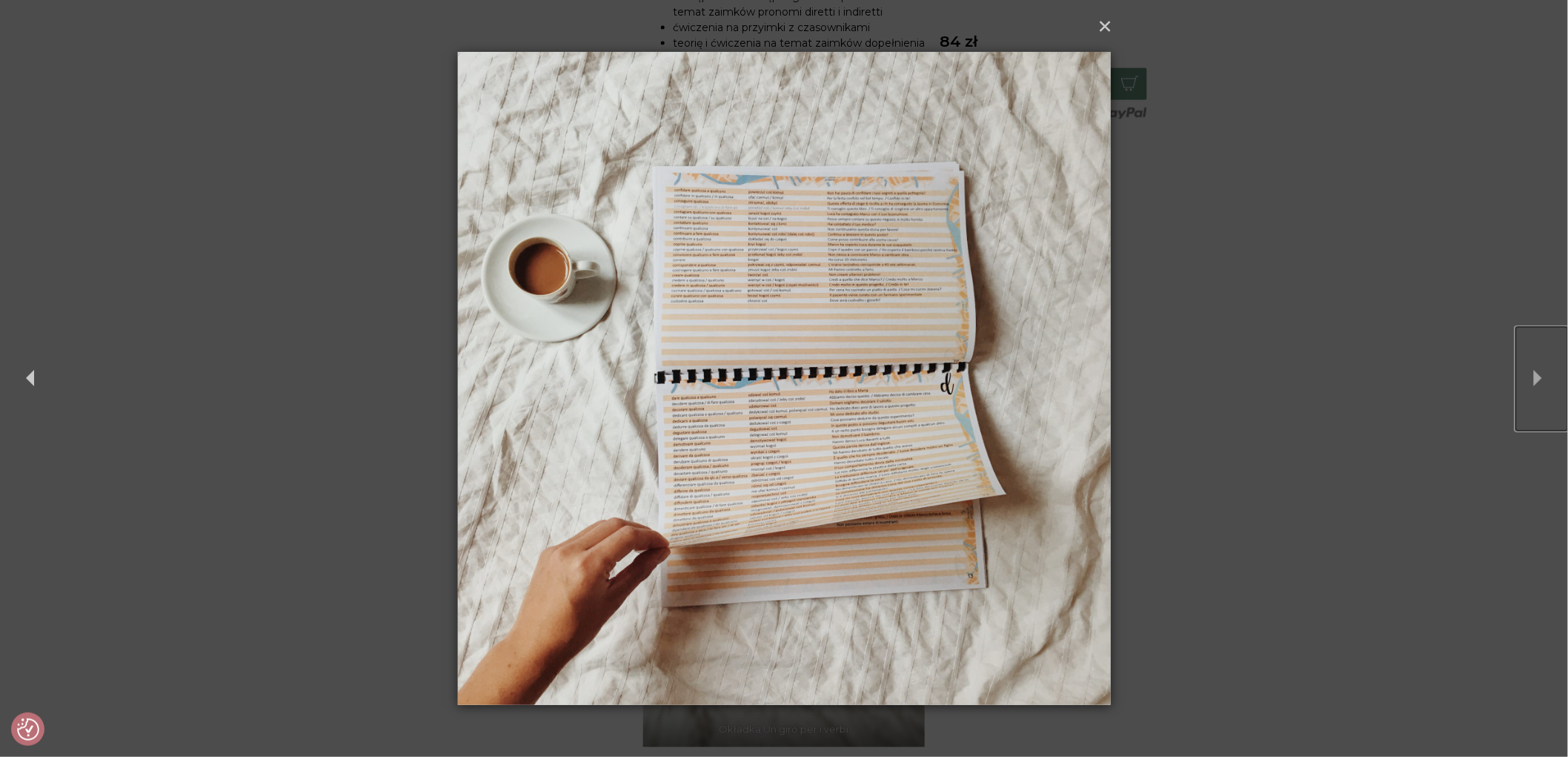
click at [1527, 378] on button "Next" at bounding box center [1542, 379] width 52 height 103
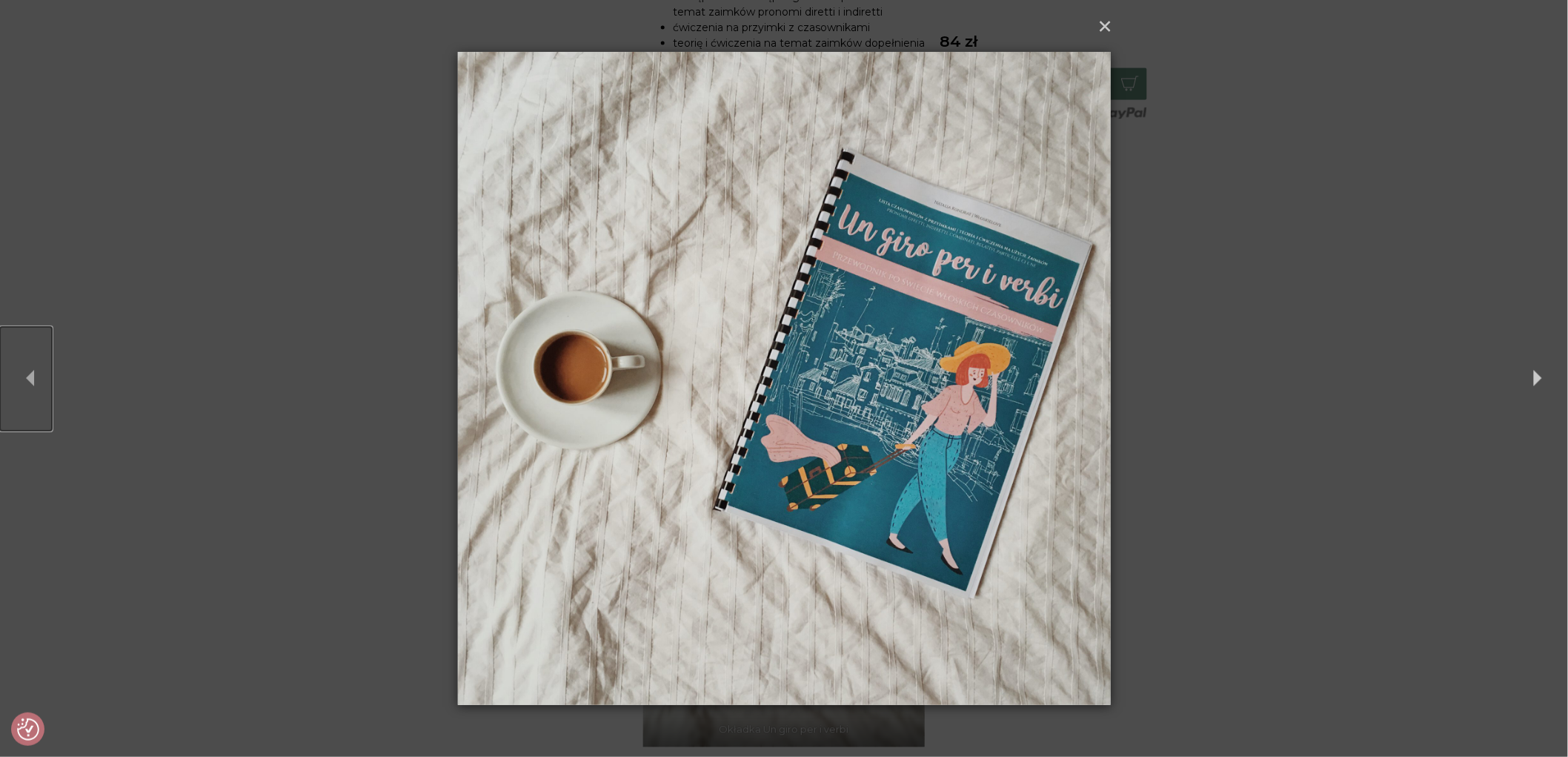
click at [24, 361] on button "Previous" at bounding box center [25, 379] width 52 height 103
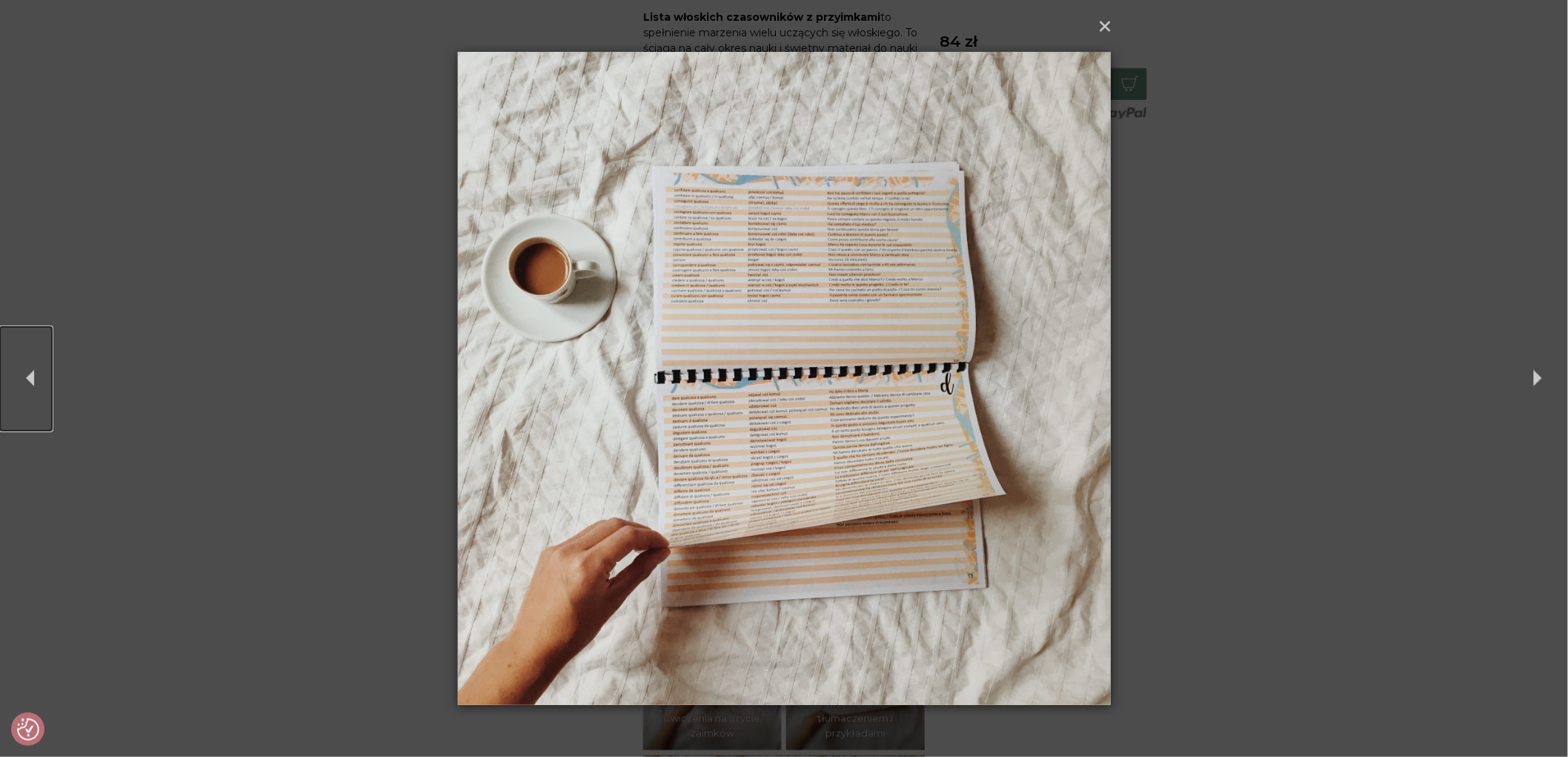
scroll to position [247, 0]
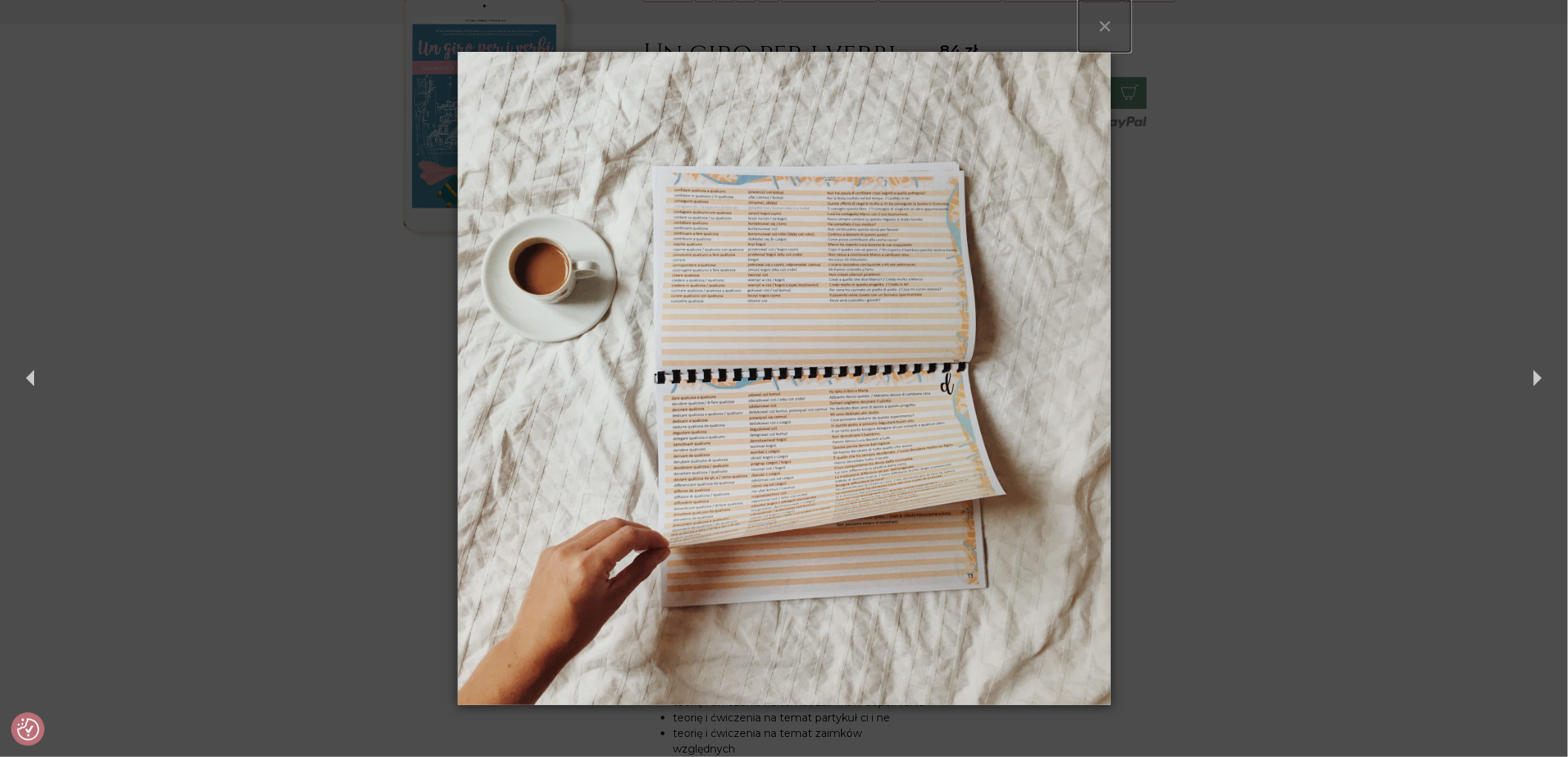
click at [1107, 21] on button "×" at bounding box center [1104, 25] width 52 height 52
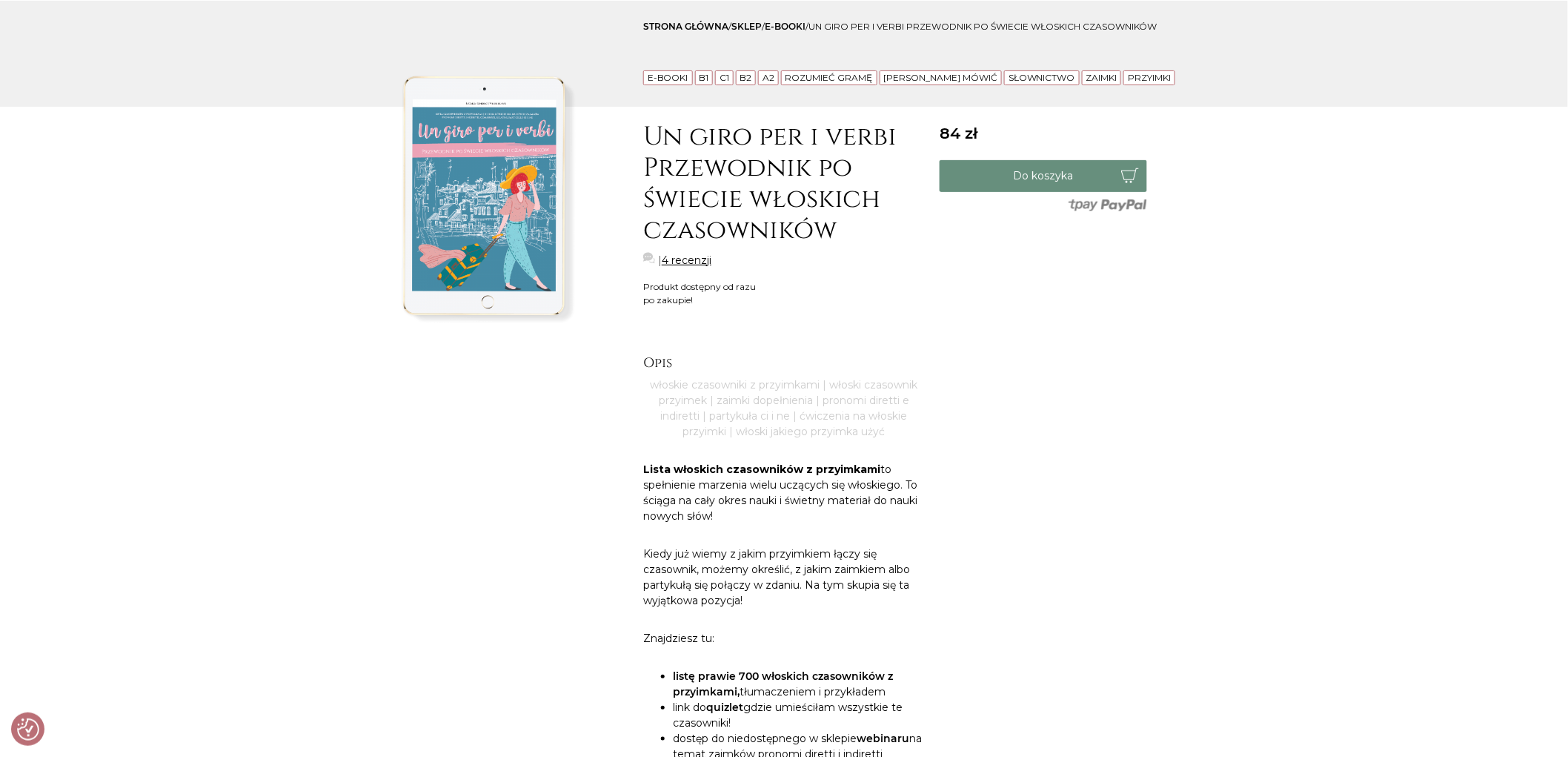
scroll to position [0, 0]
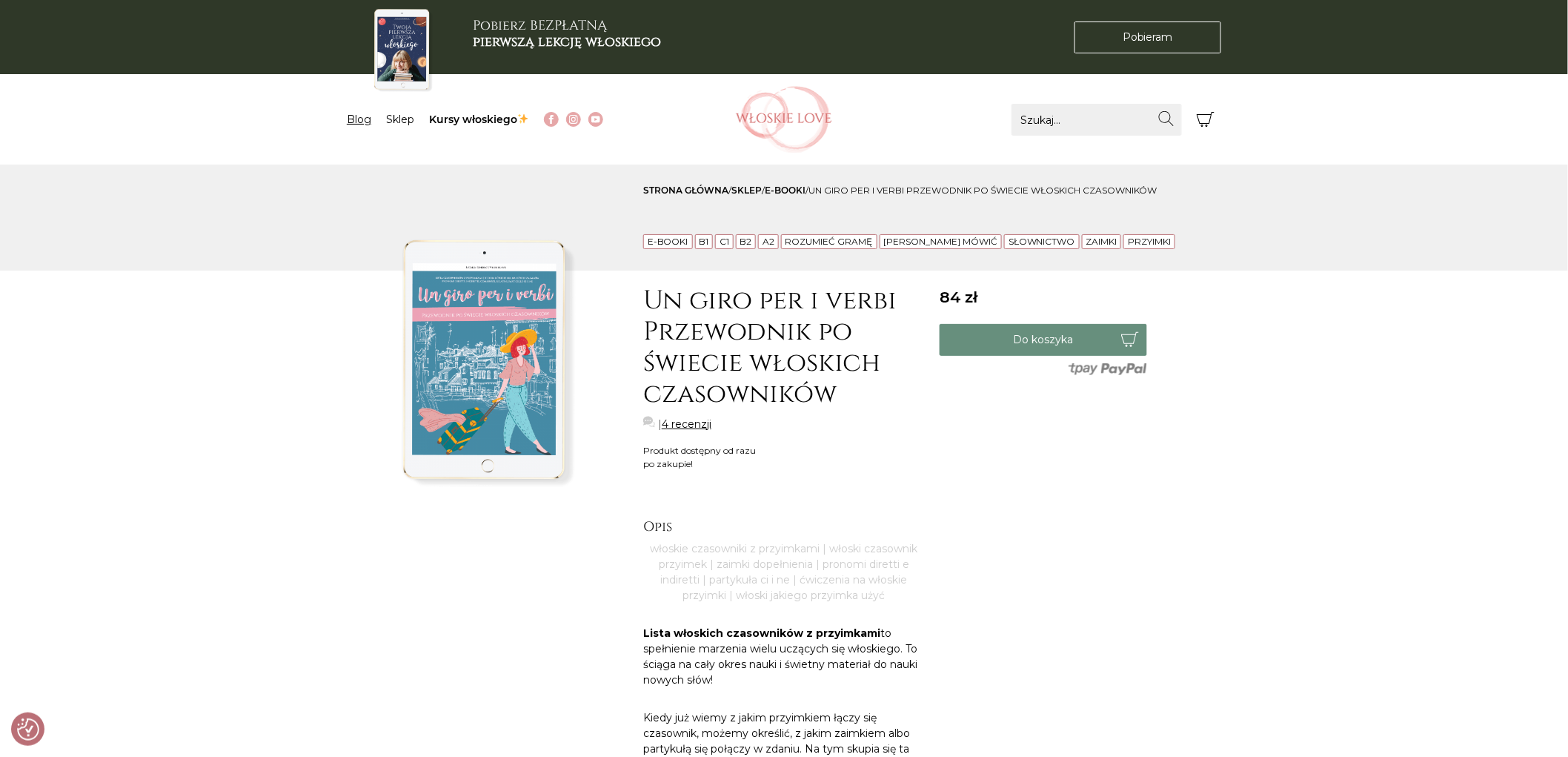
click at [358, 113] on link "Blog" at bounding box center [359, 119] width 25 height 14
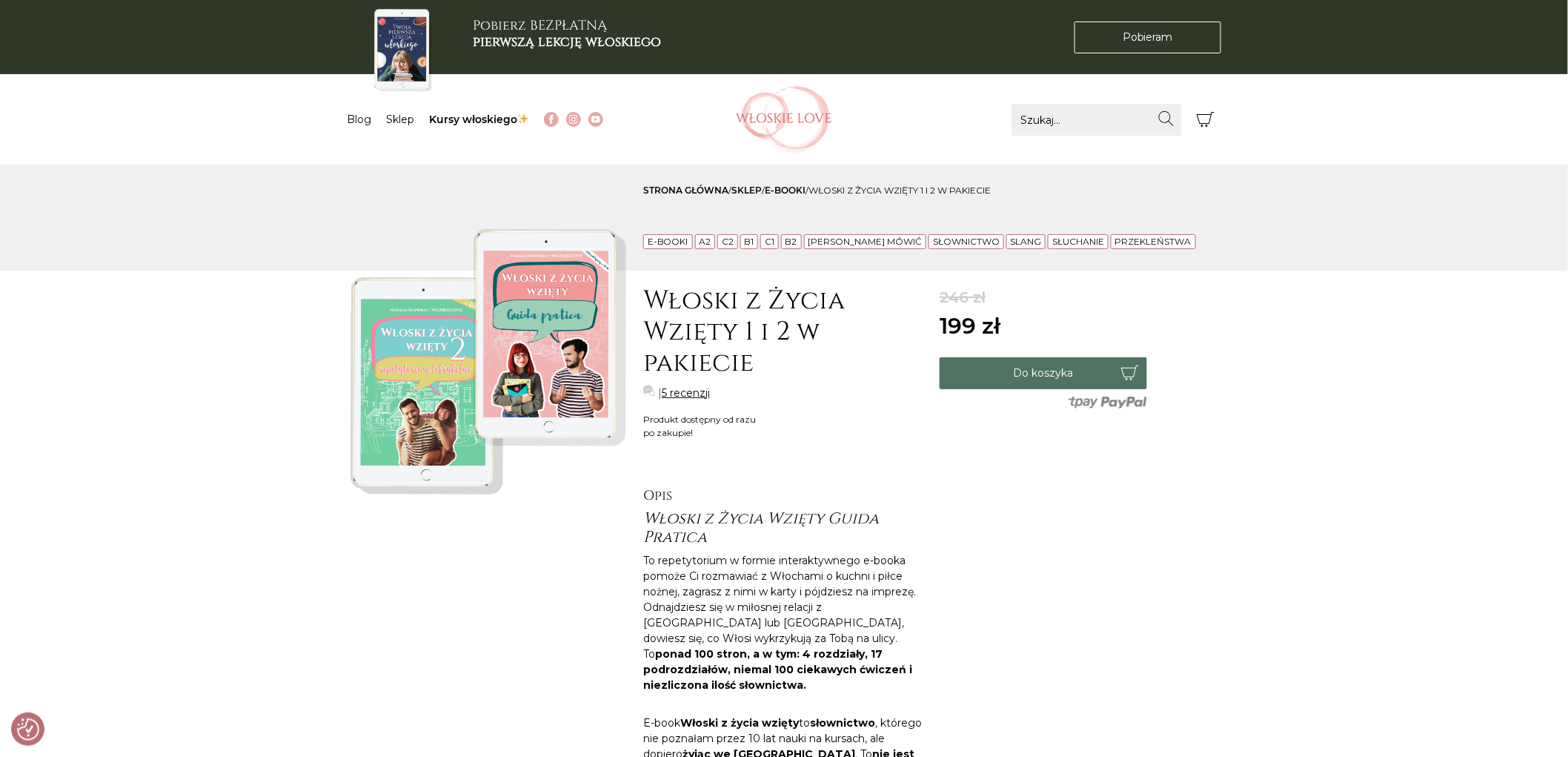
click at [1029, 373] on button "Do koszyka" at bounding box center [1043, 373] width 208 height 32
click at [1205, 124] on icon "Koszyk" at bounding box center [1205, 119] width 18 height 15
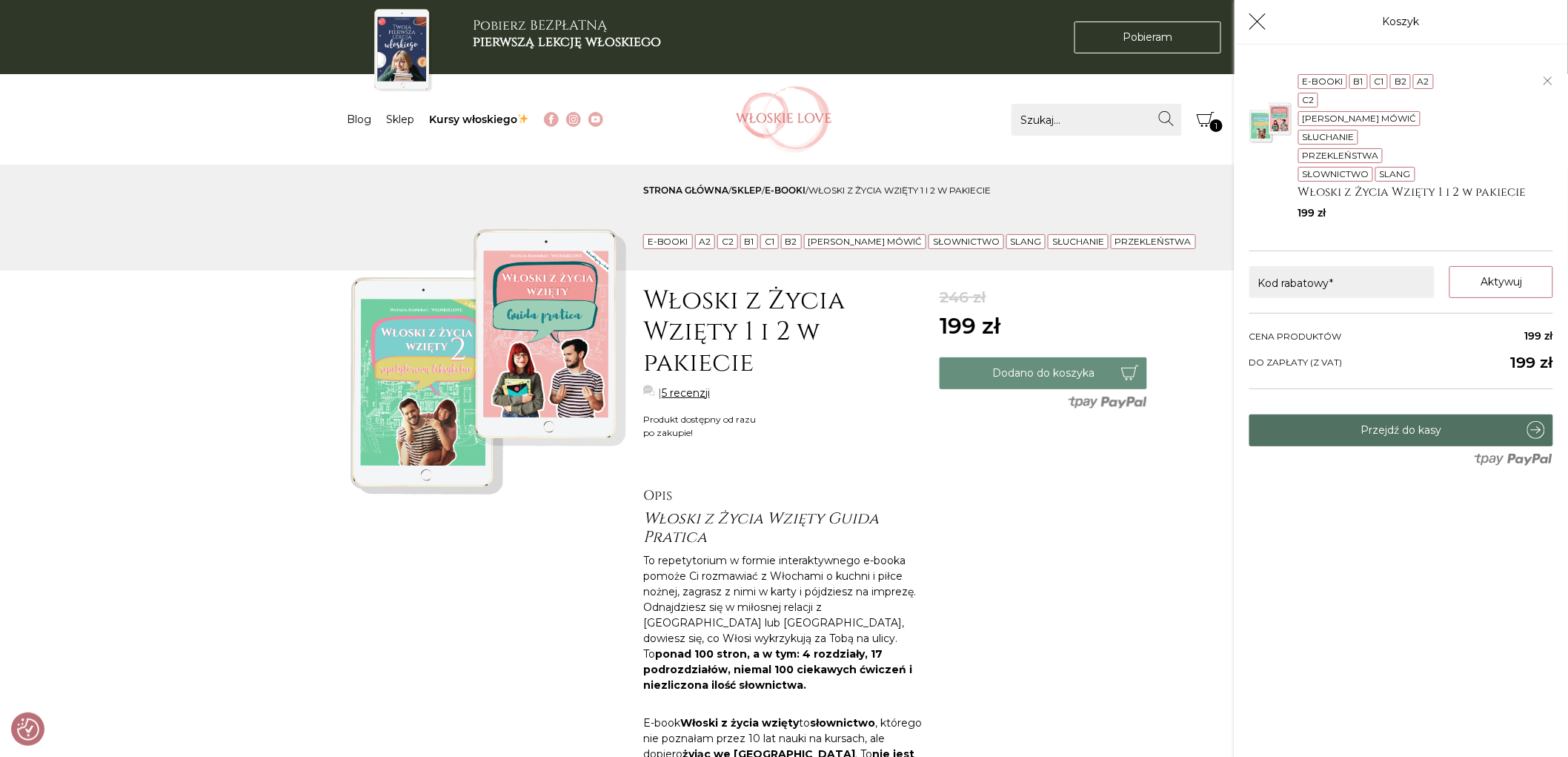
click at [1387, 416] on link "Przejdź do kasy" at bounding box center [1401, 431] width 304 height 32
click at [1257, 15] on icon "Koszyk" at bounding box center [1257, 21] width 18 height 18
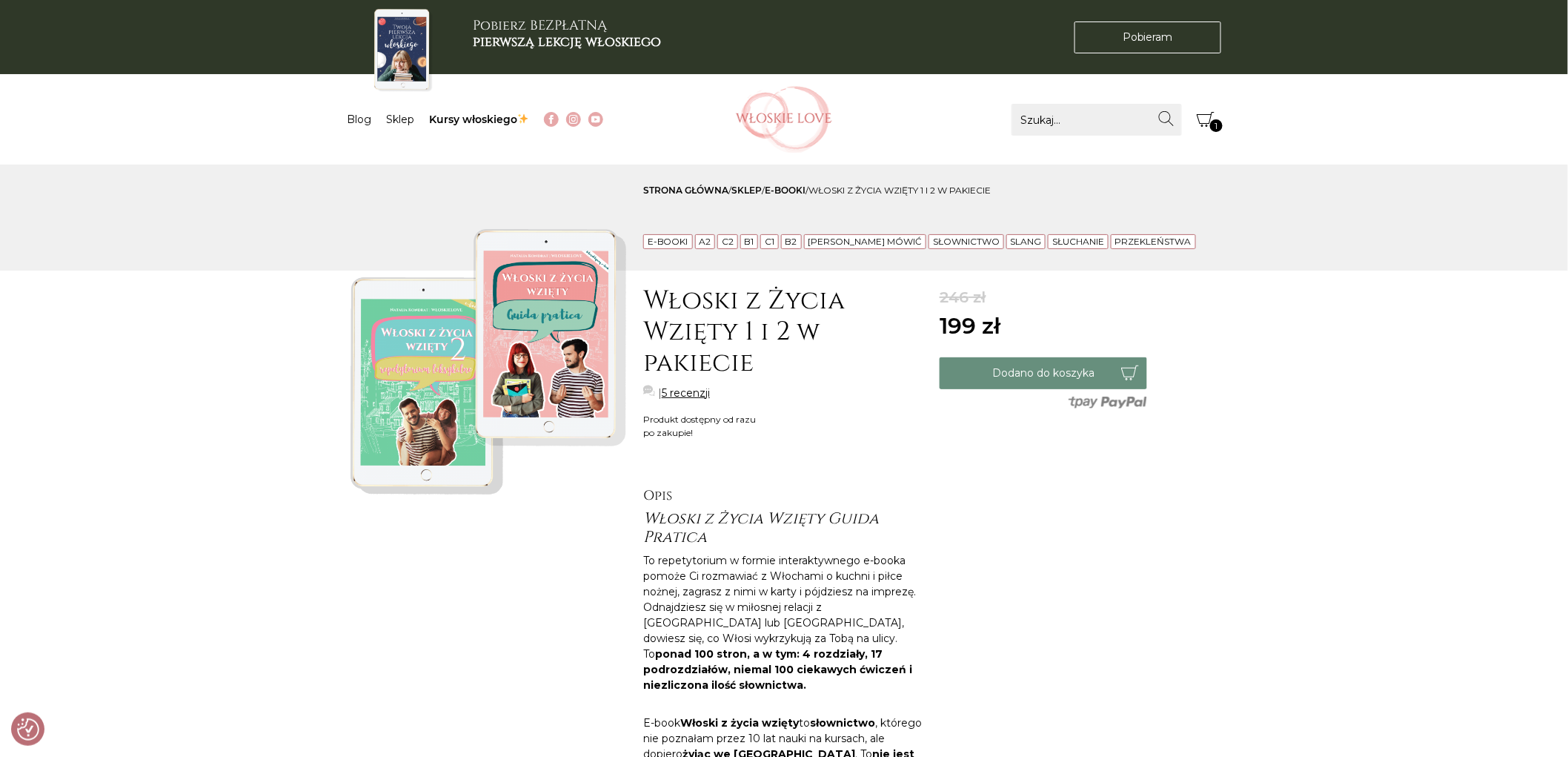
click at [1199, 119] on icon "Koszyk" at bounding box center [1205, 119] width 18 height 18
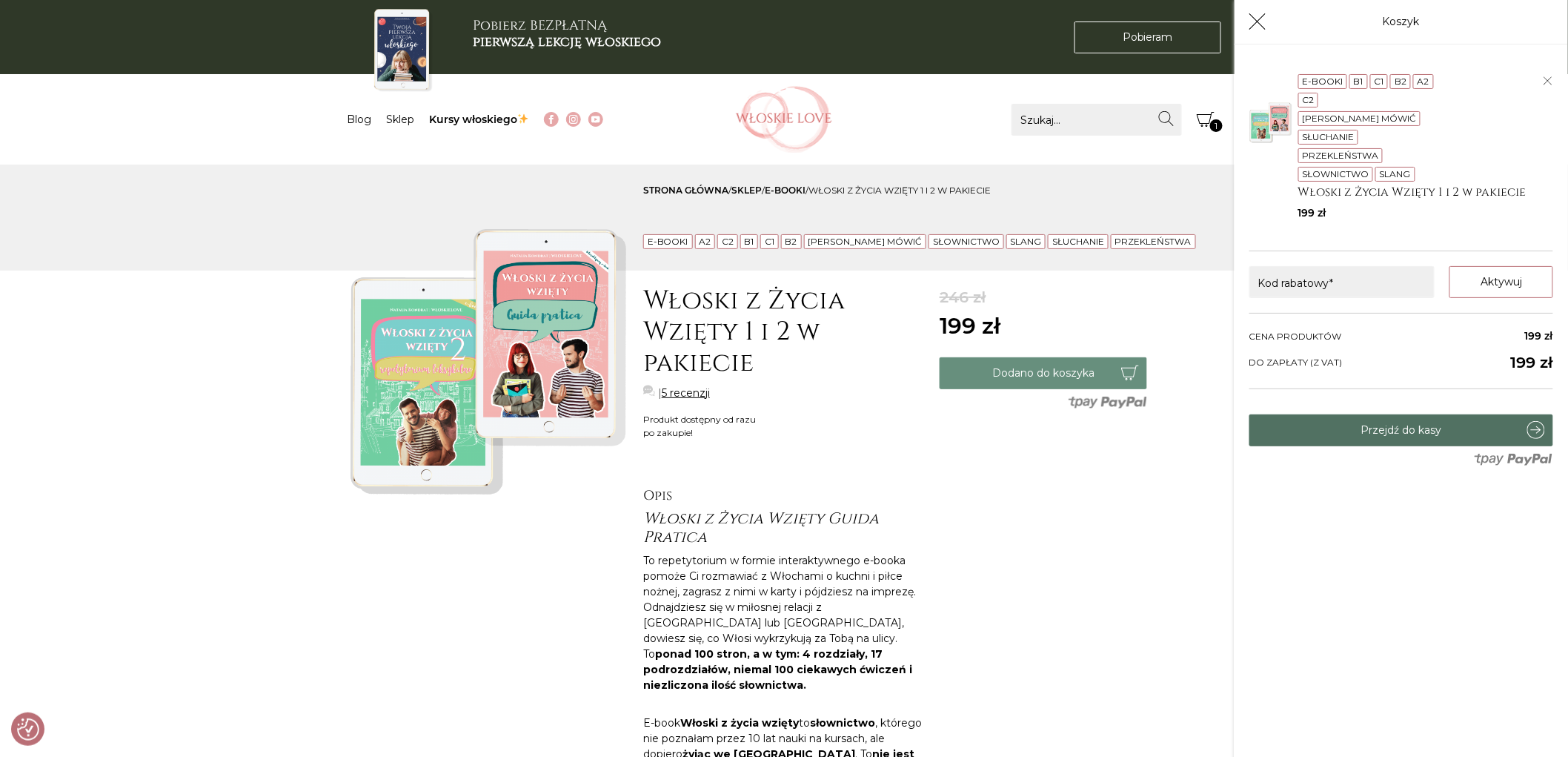
click at [1382, 415] on link "Przejdź do kasy" at bounding box center [1401, 431] width 304 height 32
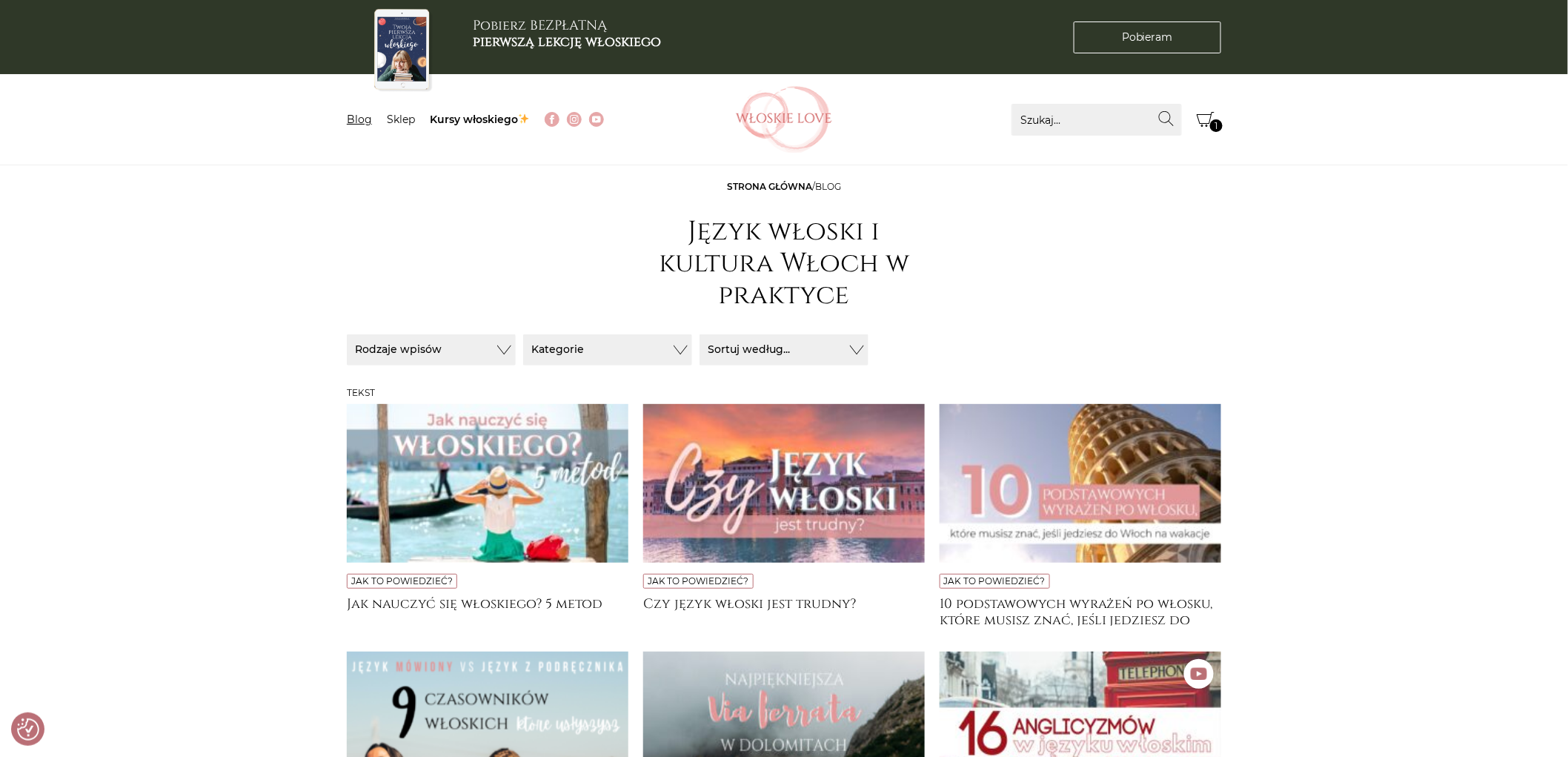
click at [362, 117] on link "Blog" at bounding box center [360, 119] width 25 height 14
click at [457, 114] on link "Kursy włoskiego" at bounding box center [480, 119] width 100 height 14
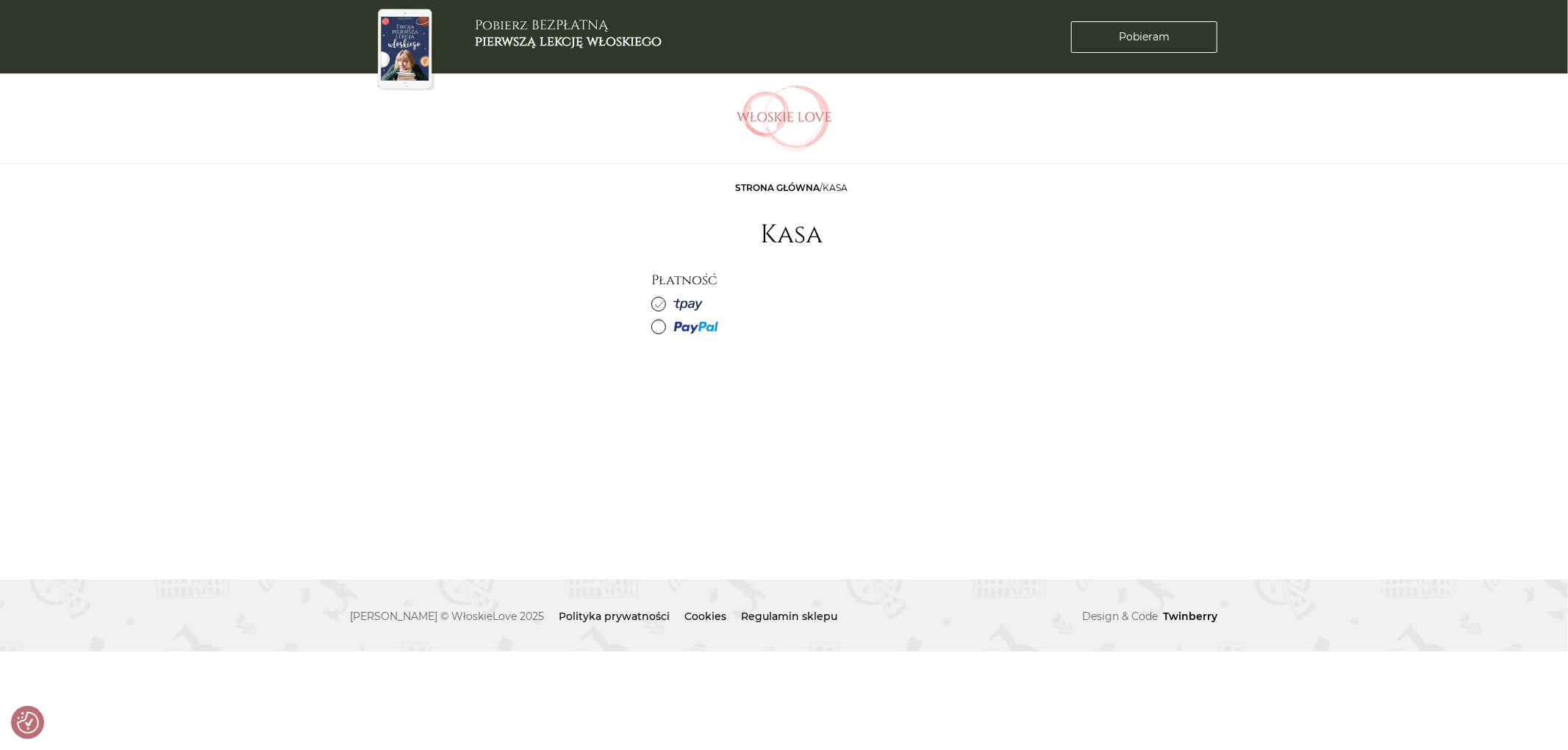
click at [657, 298] on span at bounding box center [658, 304] width 15 height 15
click at [0, 0] on input "radio" at bounding box center [0, 0] width 0 height 0
click at [664, 326] on span at bounding box center [658, 326] width 15 height 15
click at [0, 0] on input "radio" at bounding box center [0, 0] width 0 height 0
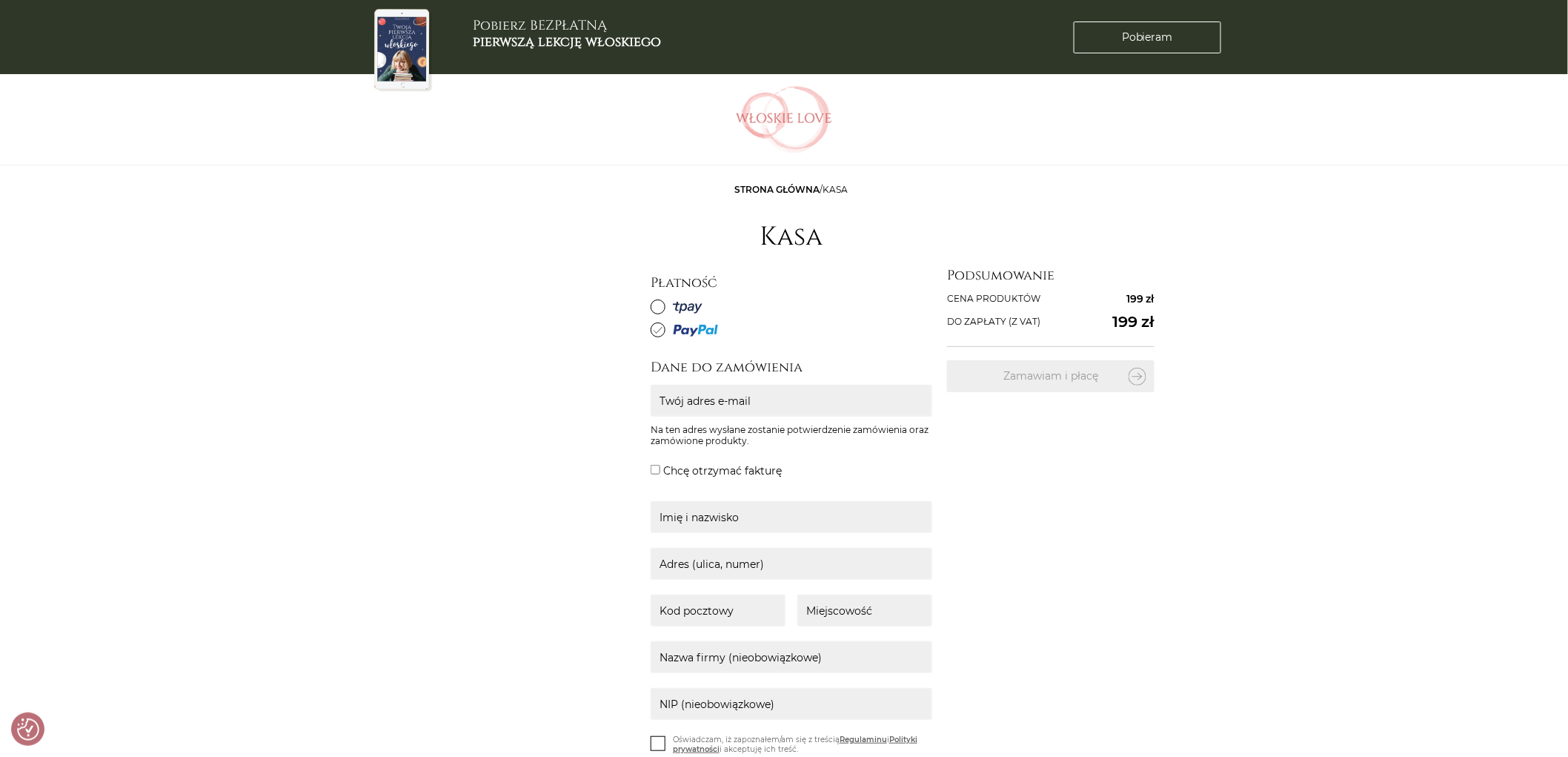
click at [659, 308] on icon at bounding box center [657, 306] width 9 height 9
click at [0, 0] on input "radio" at bounding box center [0, 0] width 0 height 0
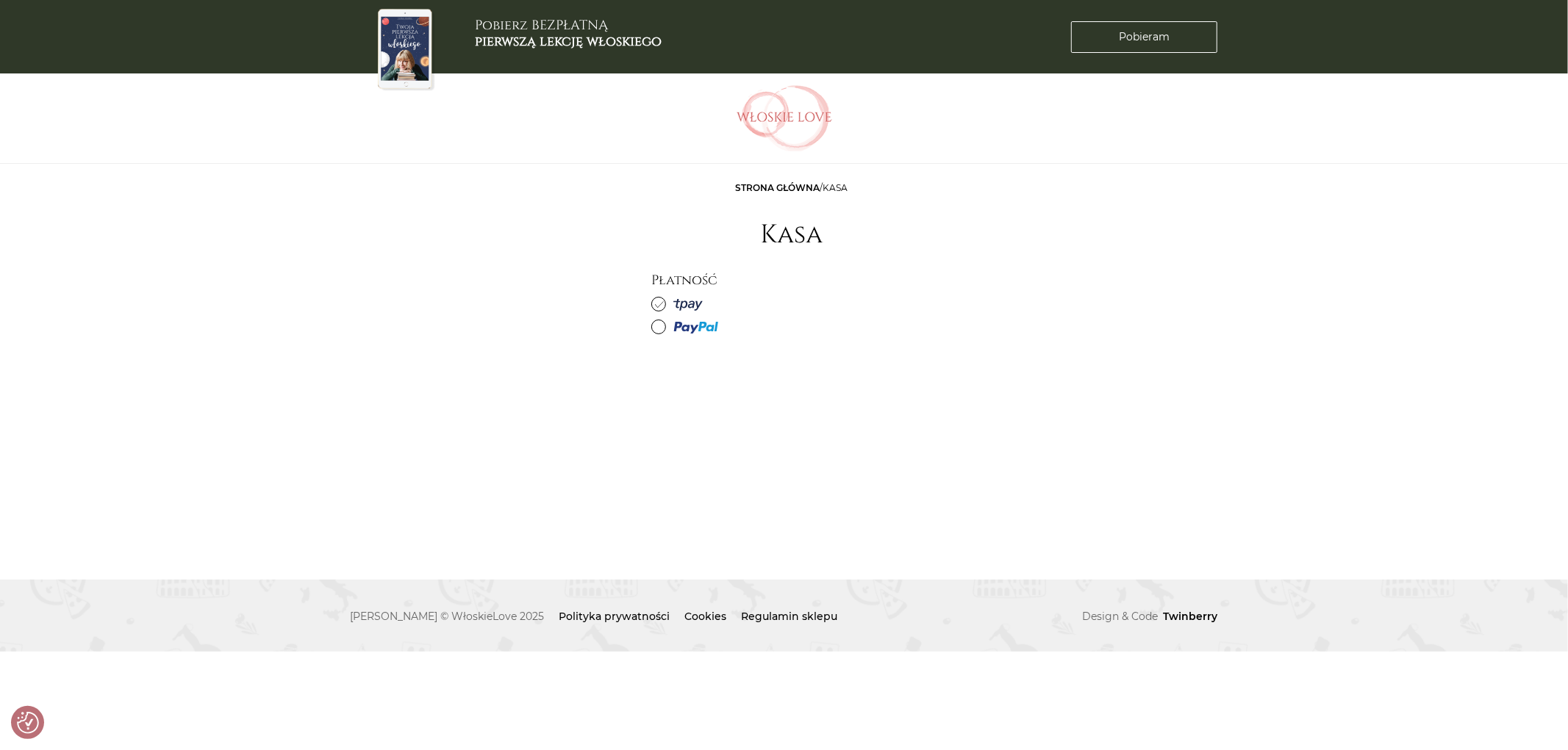
click at [659, 302] on icon at bounding box center [659, 304] width 9 height 9
click at [0, 0] on input "radio" at bounding box center [0, 0] width 0 height 0
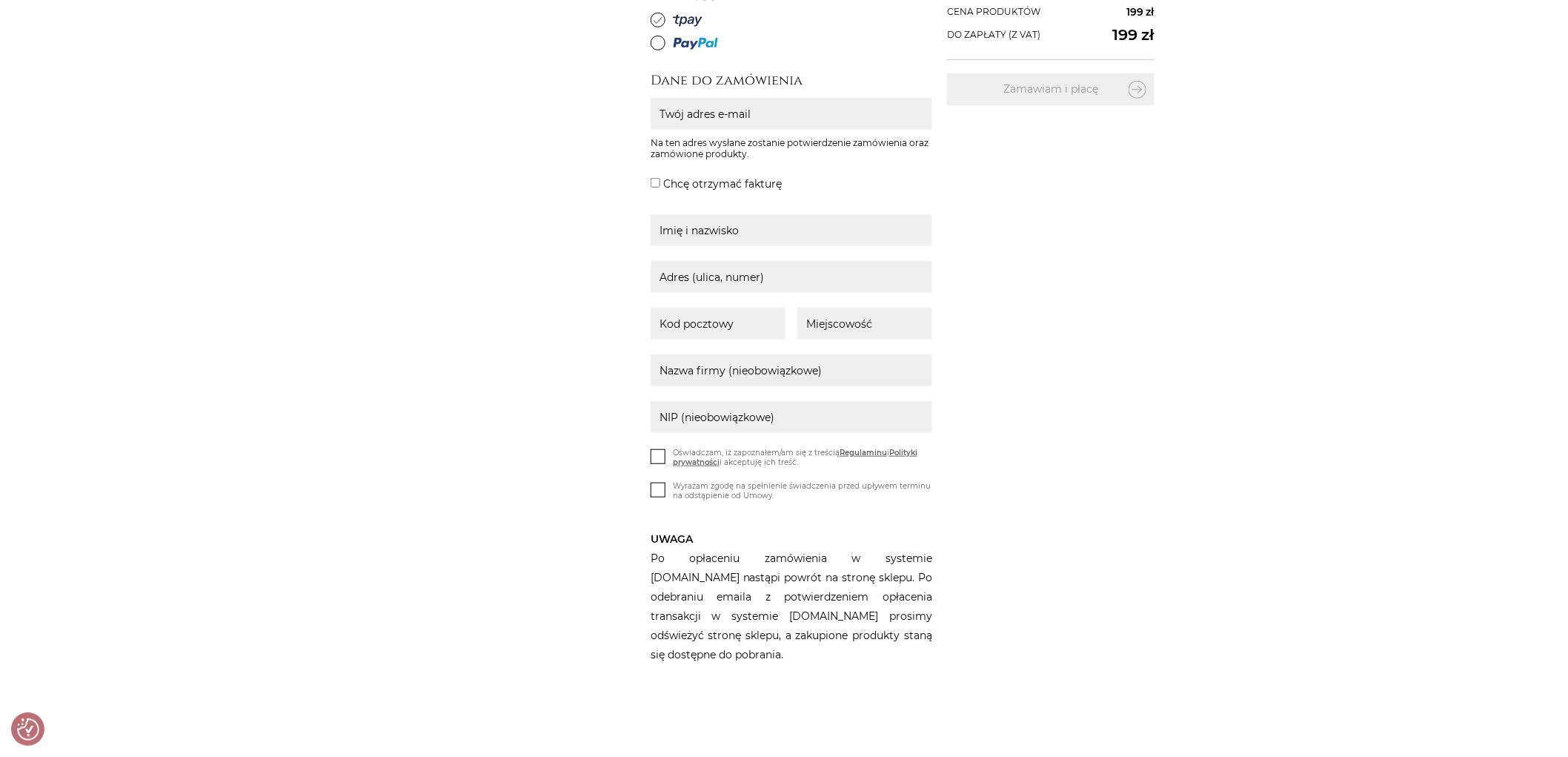
scroll to position [48, 0]
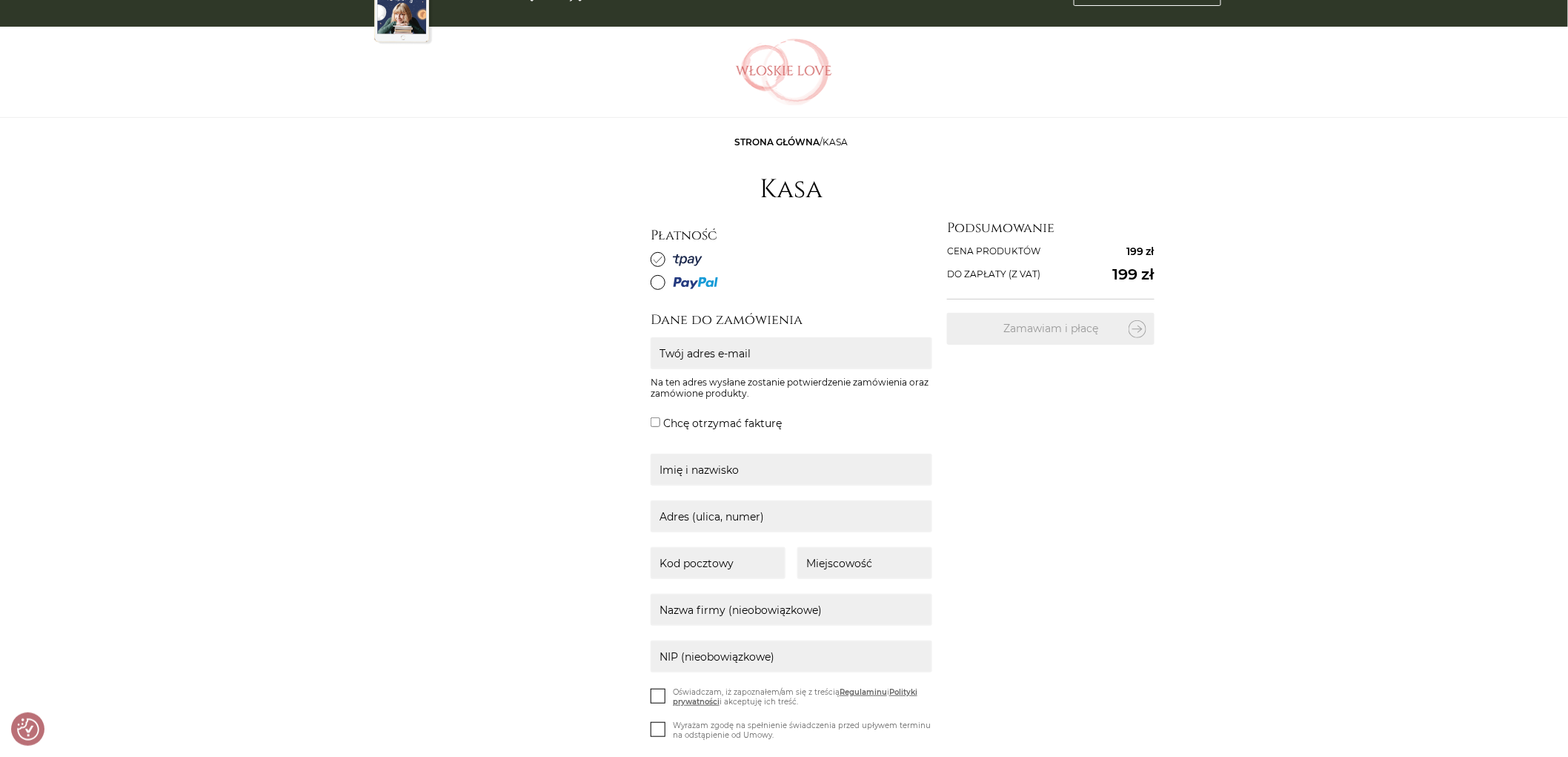
drag, startPoint x: 707, startPoint y: 263, endPoint x: 675, endPoint y: 256, distance: 32.8
click at [675, 256] on label at bounding box center [792, 259] width 282 height 19
click at [0, 0] on input "radio" at bounding box center [0, 0] width 0 height 0
click at [655, 289] on label at bounding box center [792, 283] width 282 height 19
click at [0, 0] on input "radio" at bounding box center [0, 0] width 0 height 0
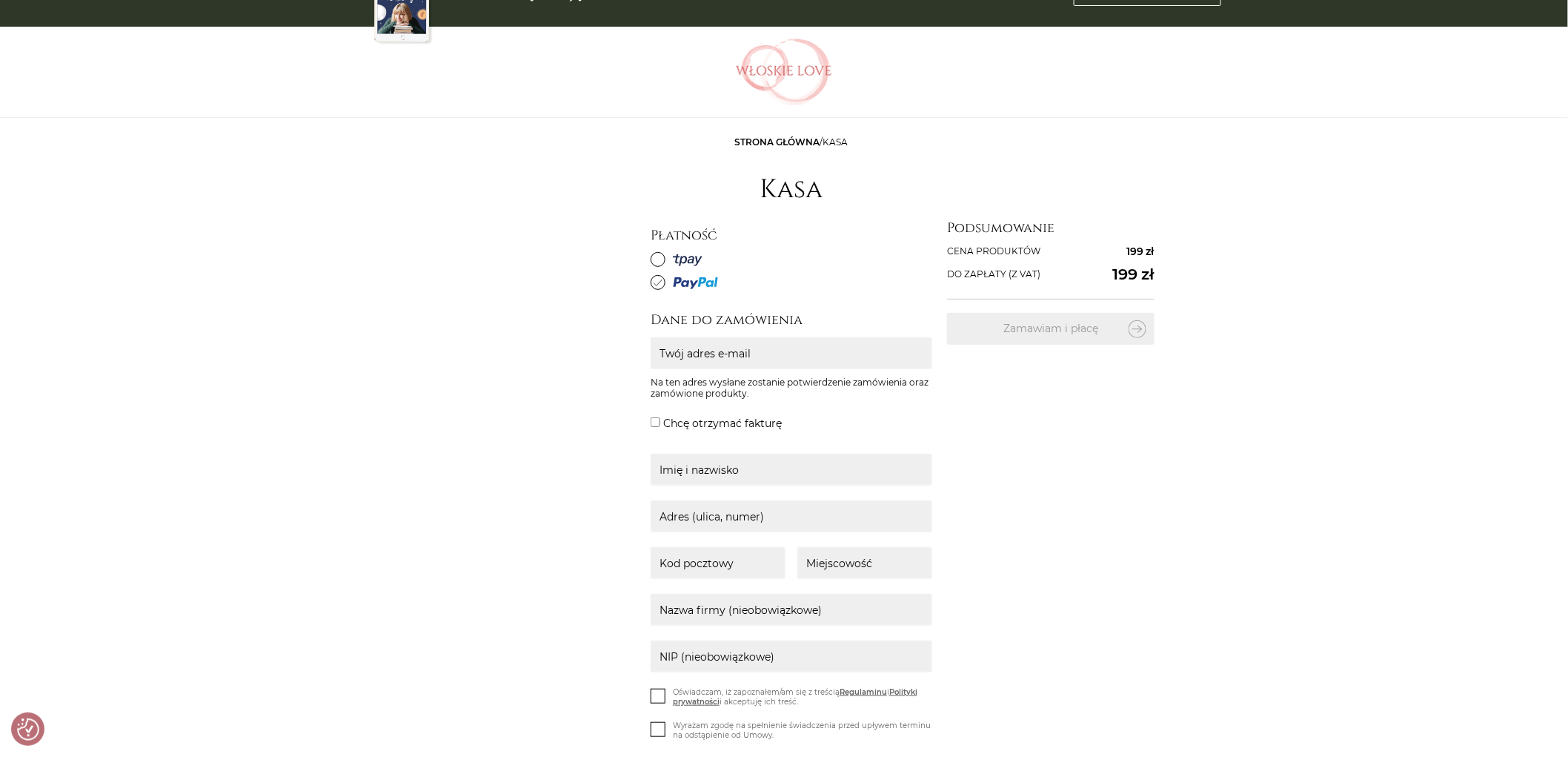
scroll to position [0, 0]
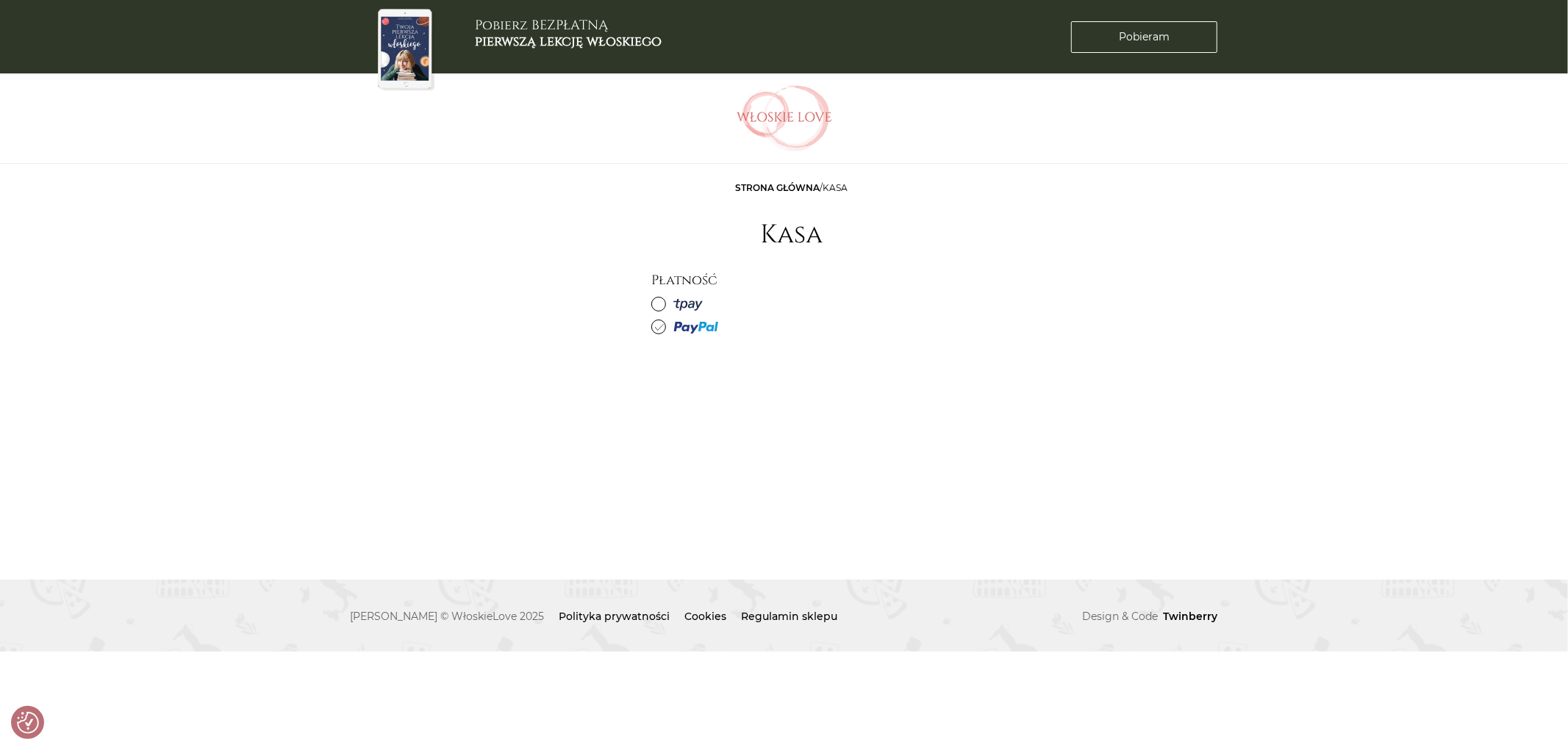
click at [659, 323] on icon at bounding box center [659, 326] width 9 height 9
click at [0, 0] on input "radio" at bounding box center [0, 0] width 0 height 0
